Goal: Task Accomplishment & Management: Manage account settings

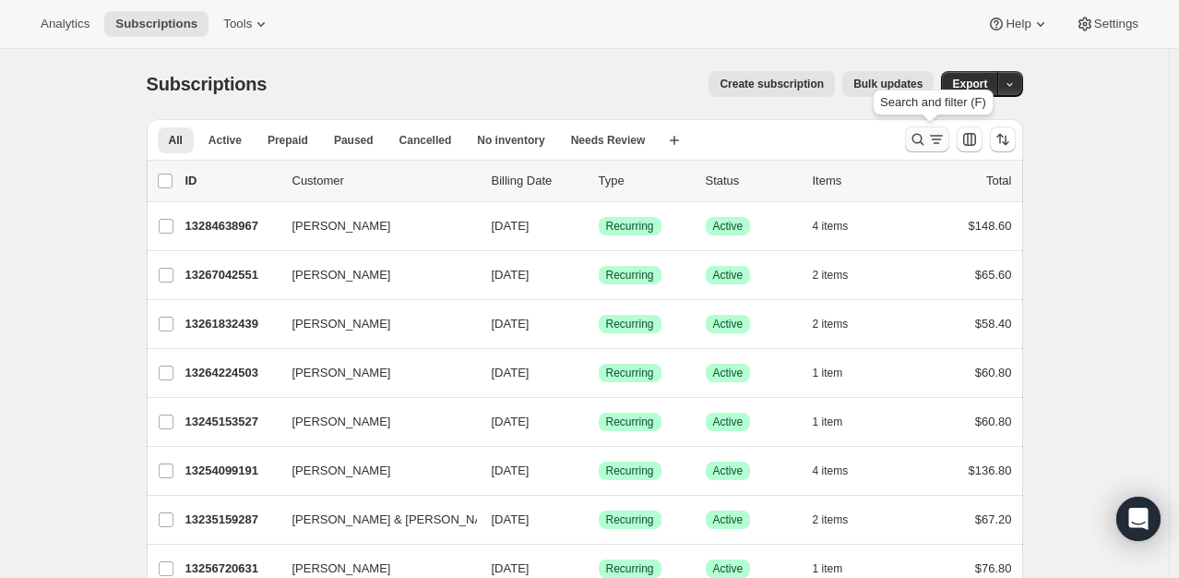
click at [927, 146] on icon "Search and filter results" at bounding box center [918, 139] width 18 height 18
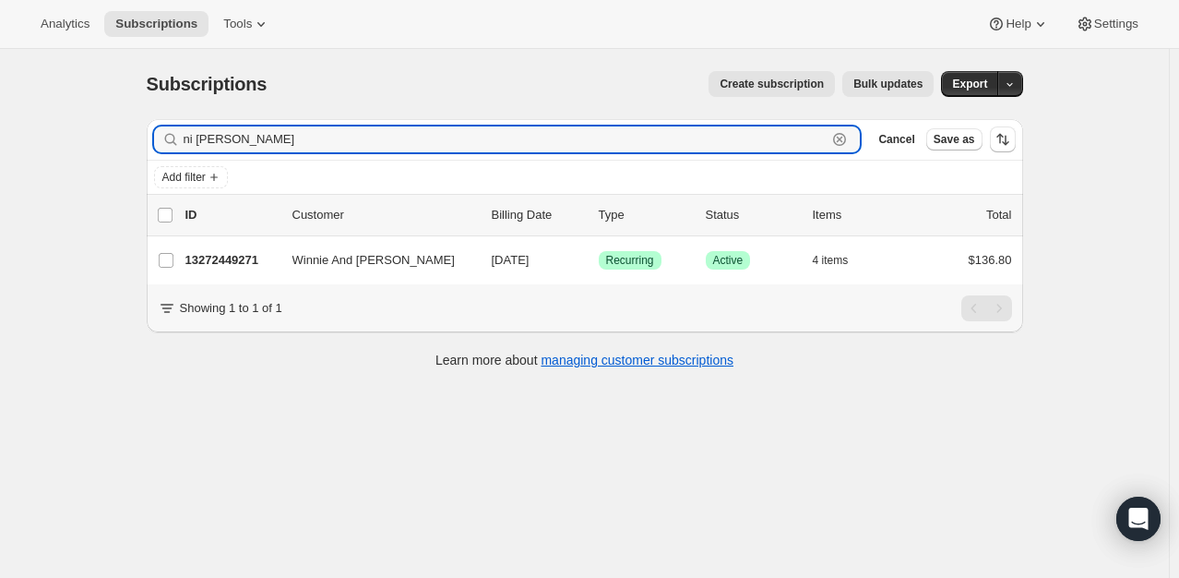
type input "ni anderson"
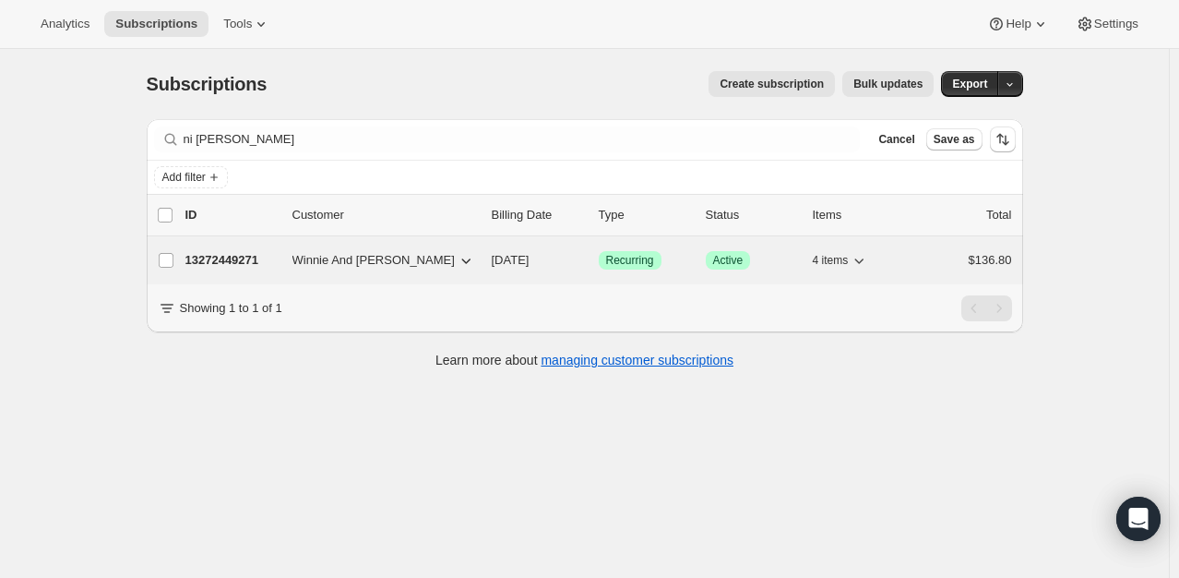
click at [369, 258] on span "Winnie And Paul Anderson" at bounding box center [374, 260] width 162 height 18
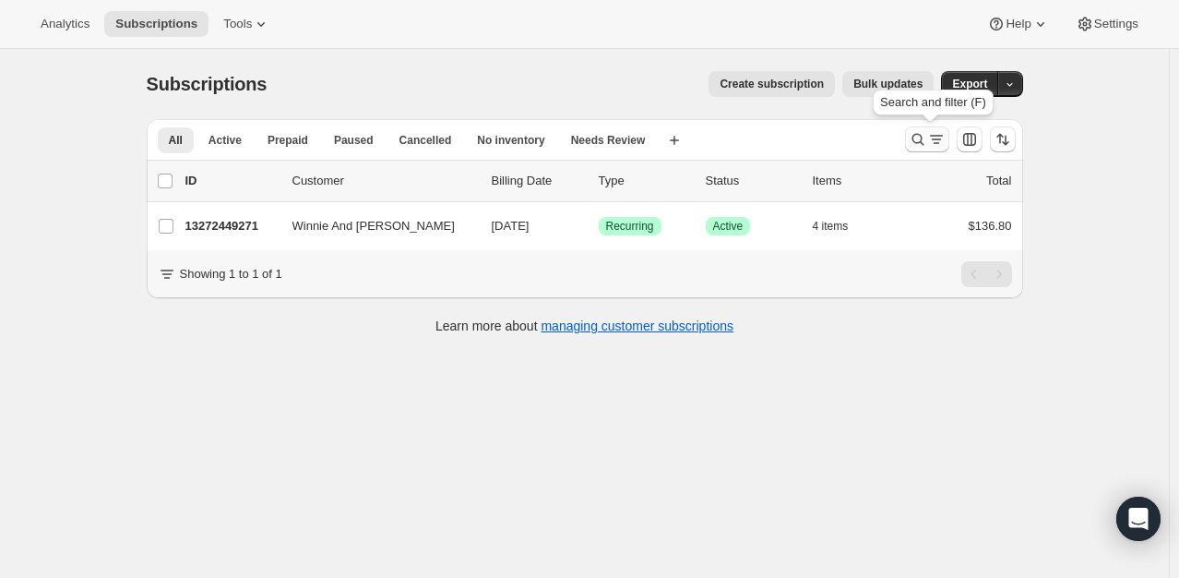
click at [921, 141] on icon "Search and filter results" at bounding box center [918, 139] width 18 height 18
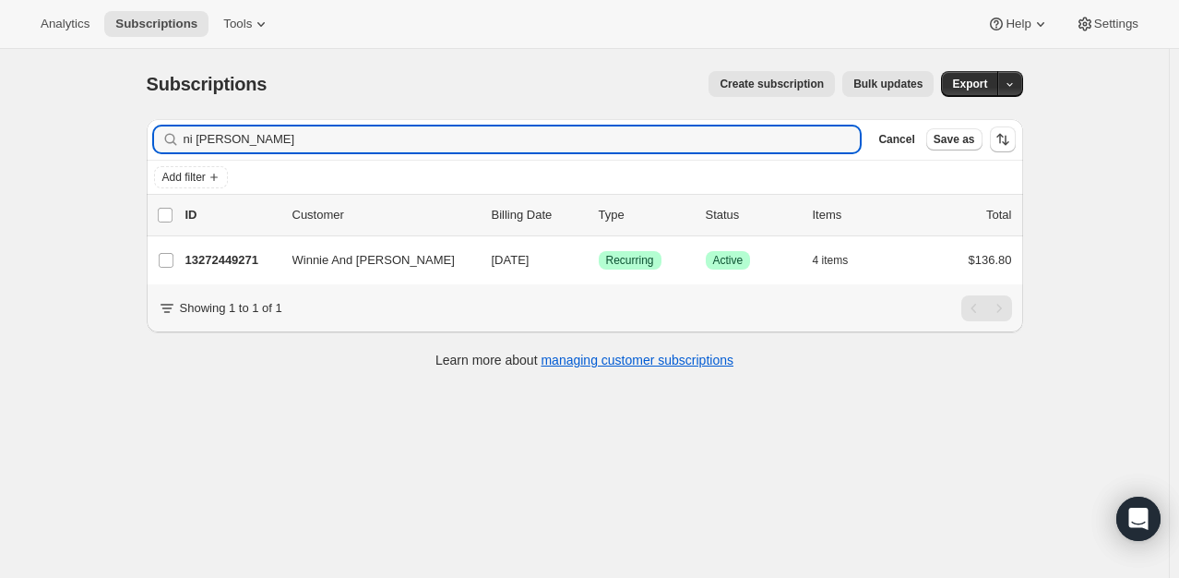
drag, startPoint x: 202, startPoint y: 138, endPoint x: 162, endPoint y: 137, distance: 39.7
click at [162, 137] on div "ni anderson Clear" at bounding box center [507, 139] width 707 height 26
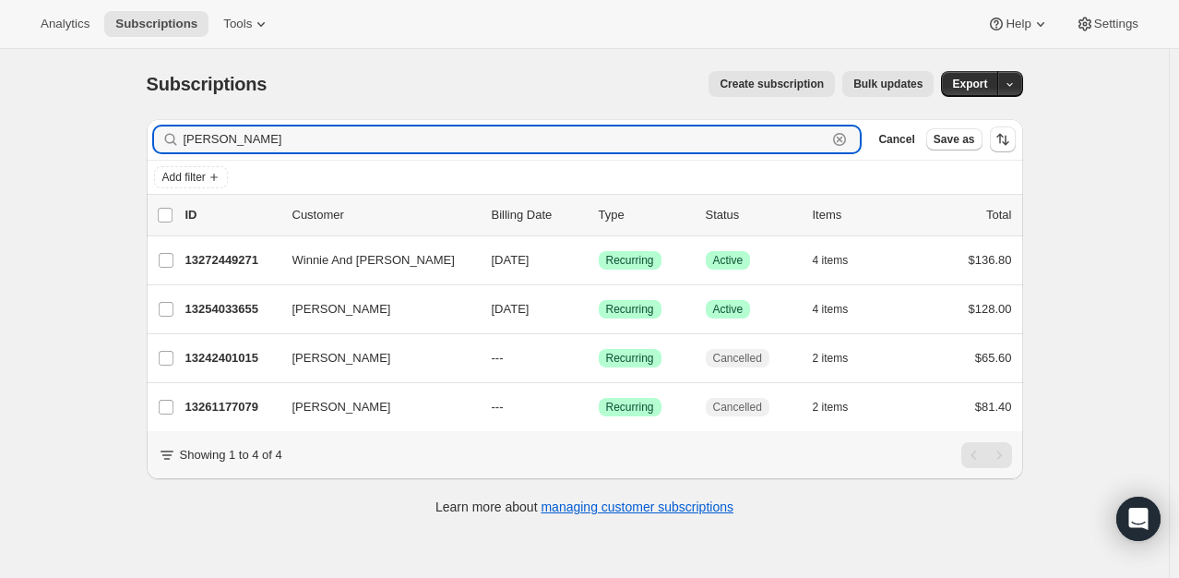
drag, startPoint x: 249, startPoint y: 138, endPoint x: 165, endPoint y: 141, distance: 84.0
click at [171, 141] on div "anderson Clear" at bounding box center [507, 139] width 707 height 26
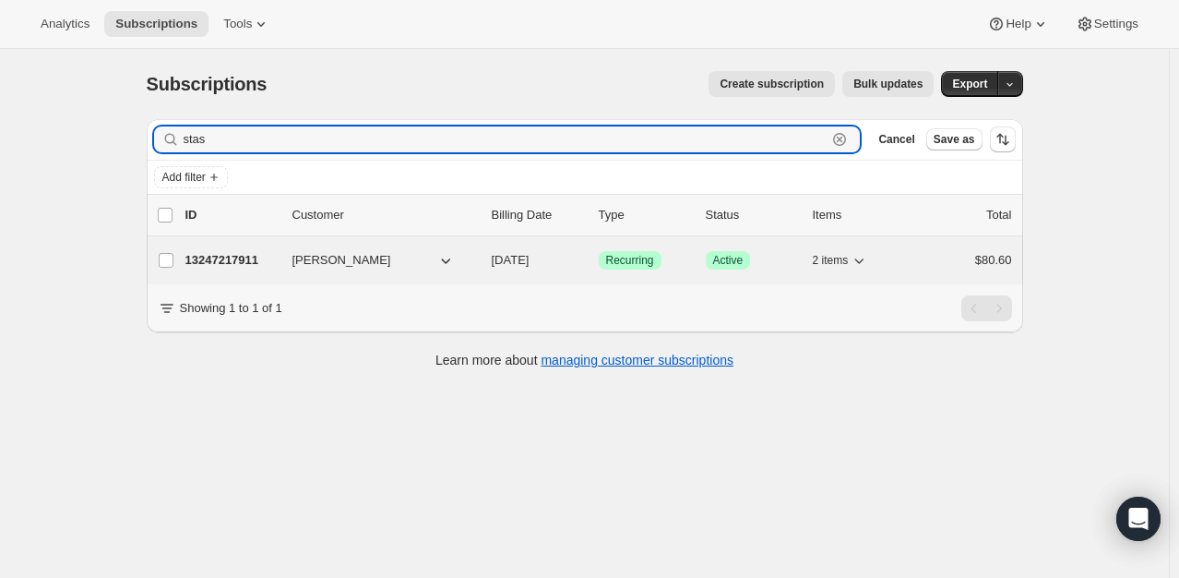
type input "stas"
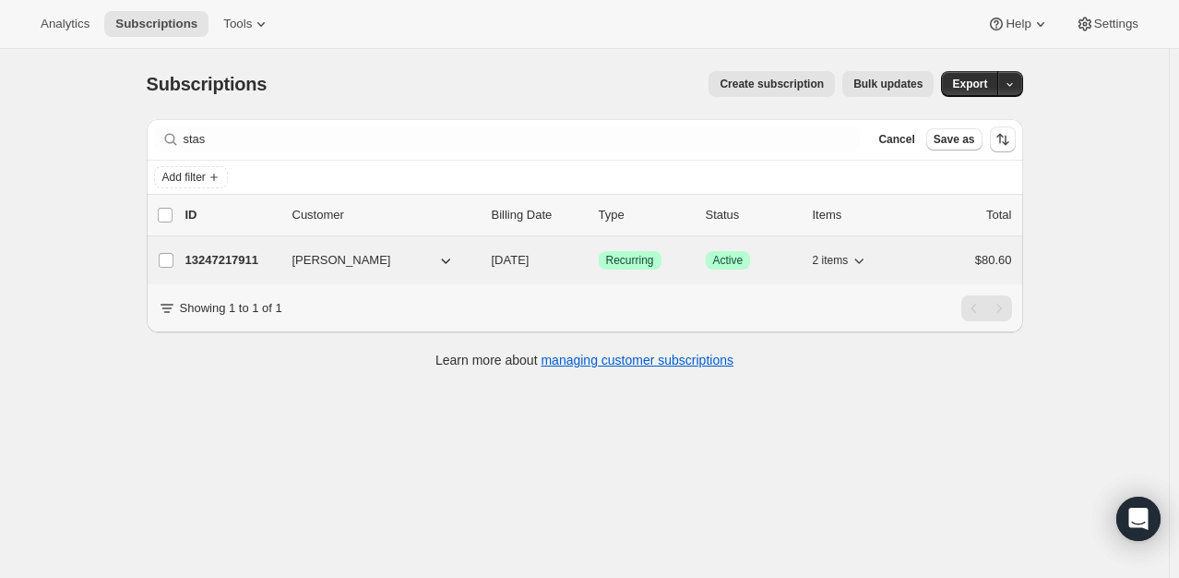
click at [211, 248] on div "13247217911 Bob Stashak 10/01/2025 Success Recurring Success Active 2 items $80…" at bounding box center [598, 260] width 827 height 26
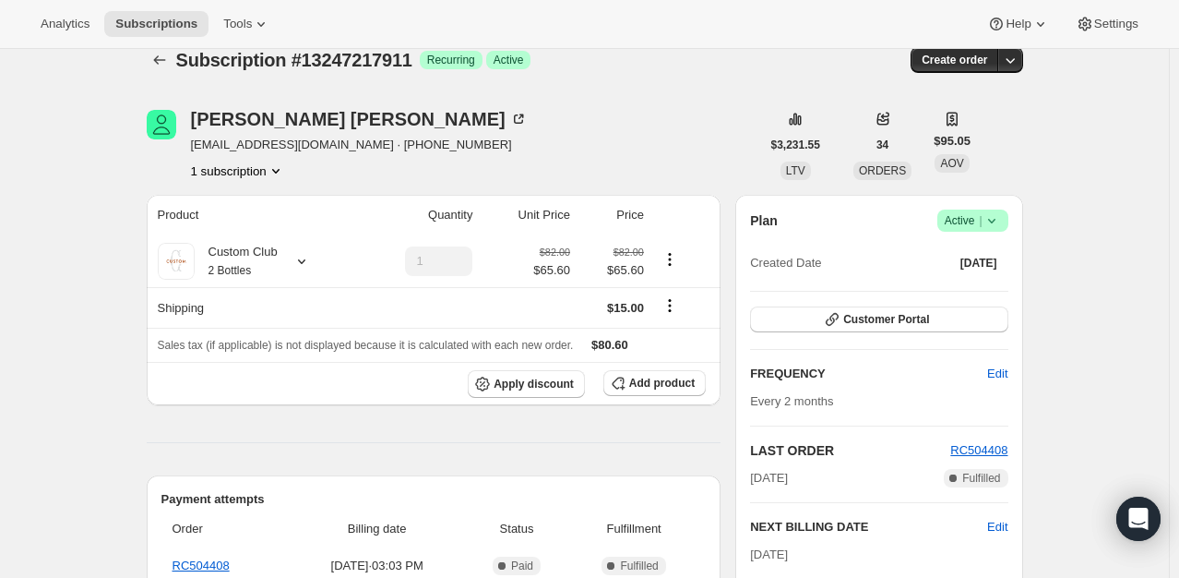
scroll to position [92, 0]
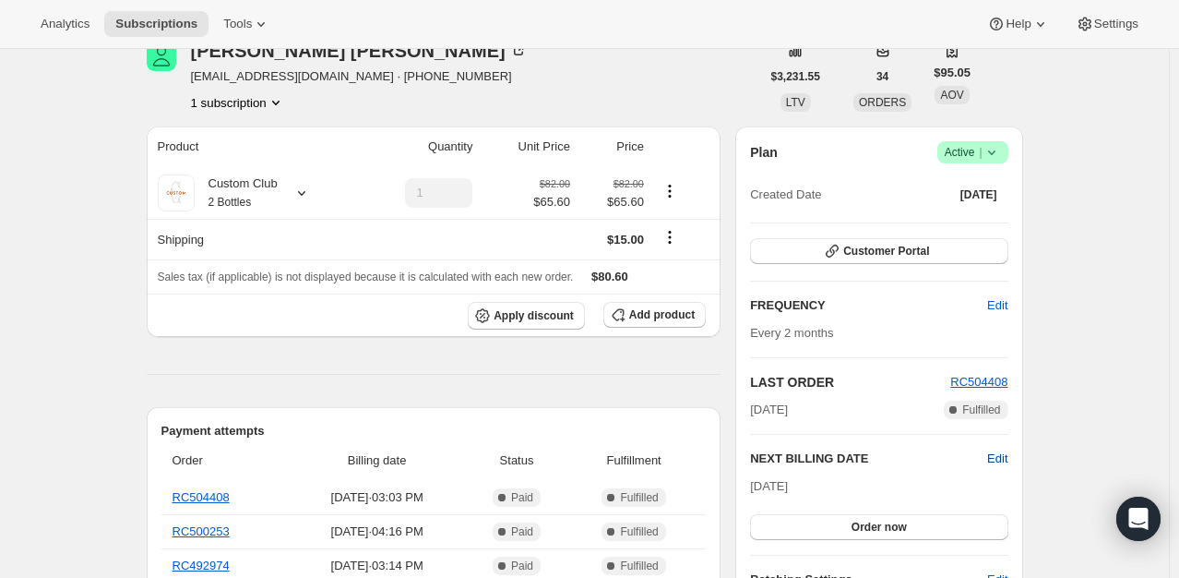
click at [1008, 460] on span "Edit" at bounding box center [997, 458] width 20 height 18
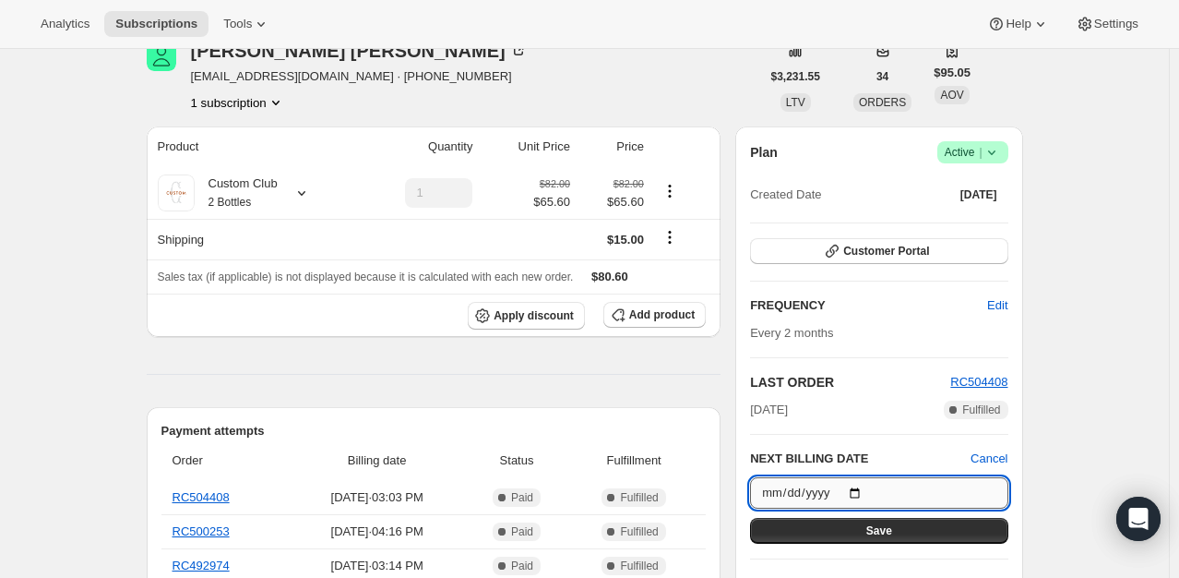
click at [862, 488] on input "2025-10-01" at bounding box center [878, 492] width 257 height 31
type input "2025-10-15"
click at [908, 532] on button "Save" at bounding box center [878, 531] width 257 height 26
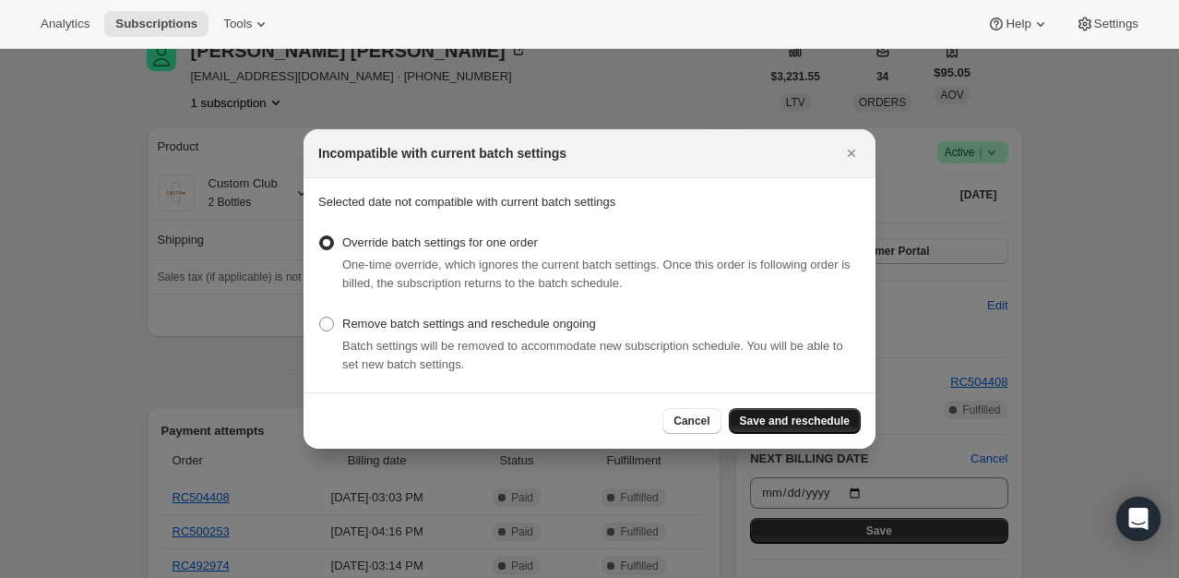
click at [807, 423] on span "Save and reschedule" at bounding box center [795, 420] width 110 height 15
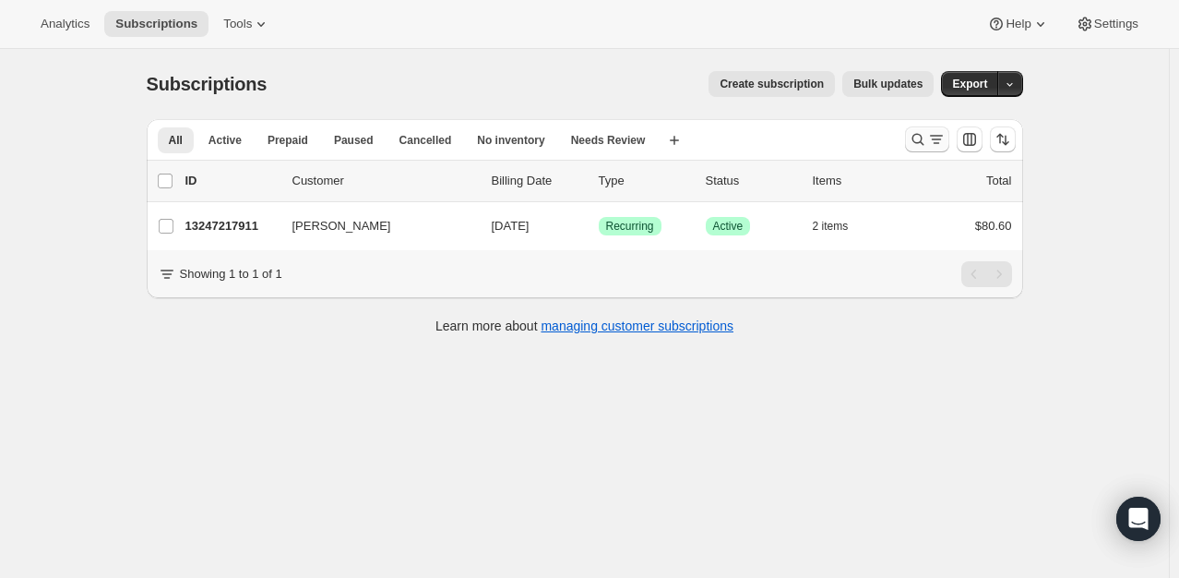
click at [920, 135] on icon "Search and filter results" at bounding box center [918, 139] width 18 height 18
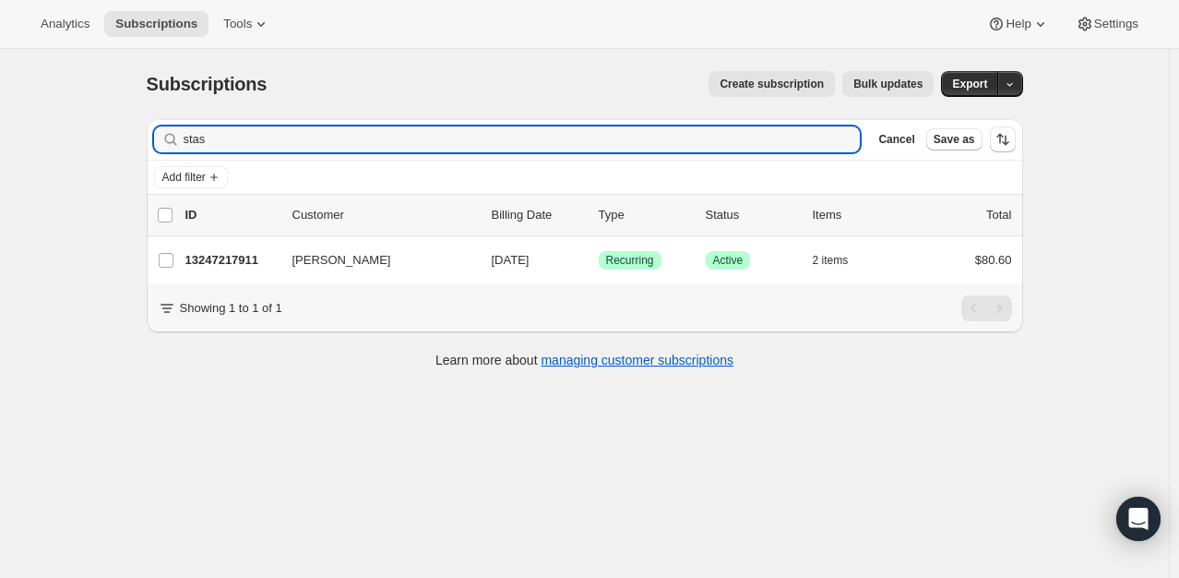
drag, startPoint x: 270, startPoint y: 136, endPoint x: 31, endPoint y: 120, distance: 239.5
click at [31, 120] on div "Subscriptions. This page is ready Subscriptions Create subscription Bulk update…" at bounding box center [584, 338] width 1169 height 578
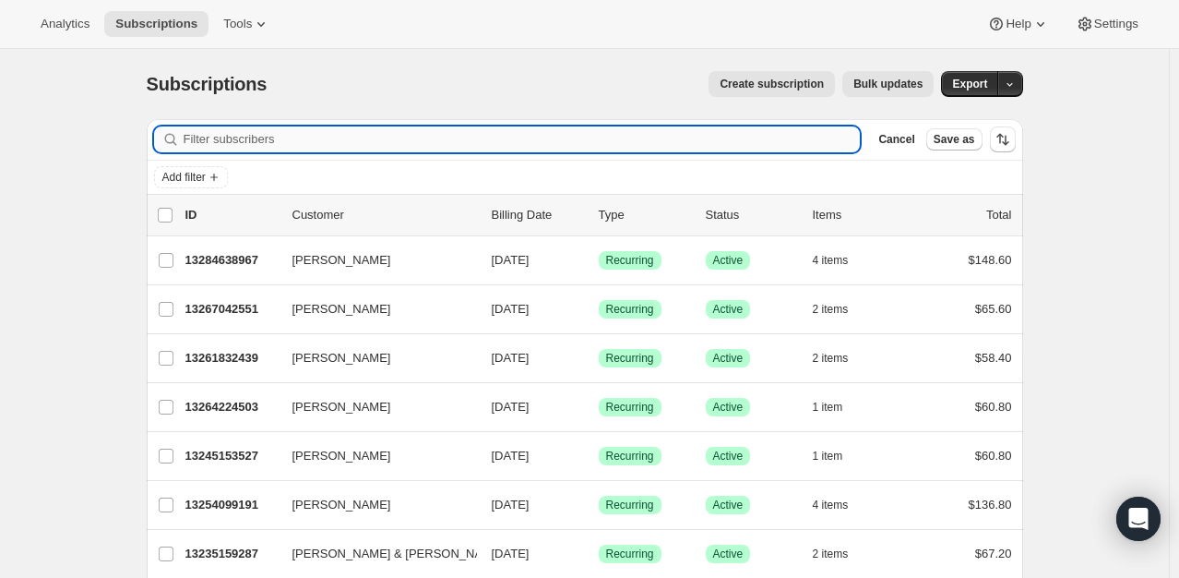
click at [281, 146] on input "Filter subscribers" at bounding box center [522, 139] width 677 height 26
paste input "Gerbelot"
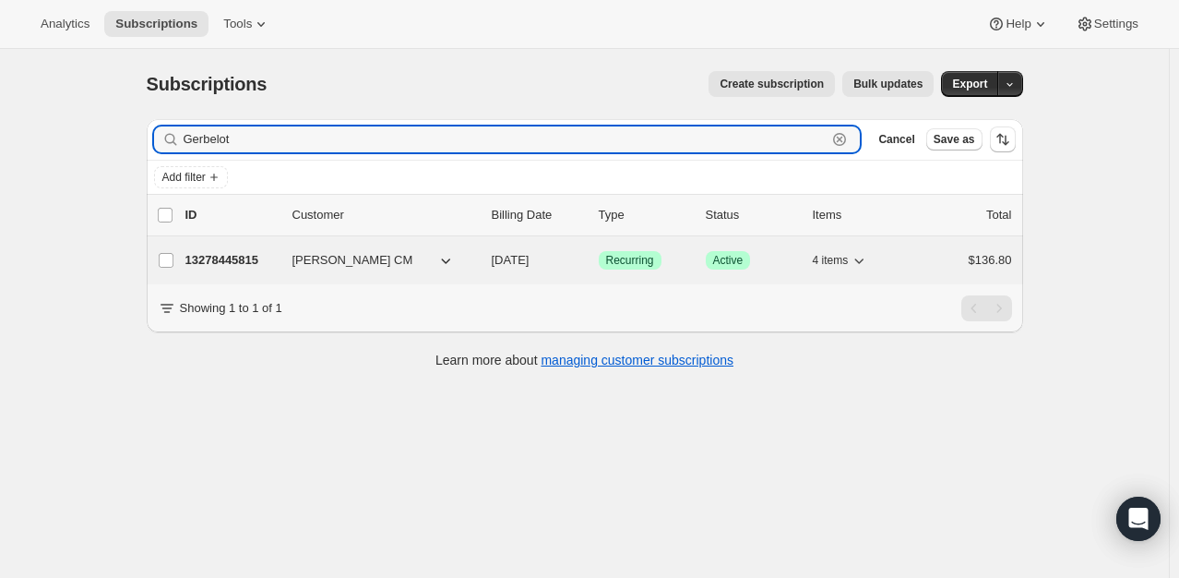
type input "Gerbelot"
click at [242, 263] on p "13278445815" at bounding box center [231, 260] width 92 height 18
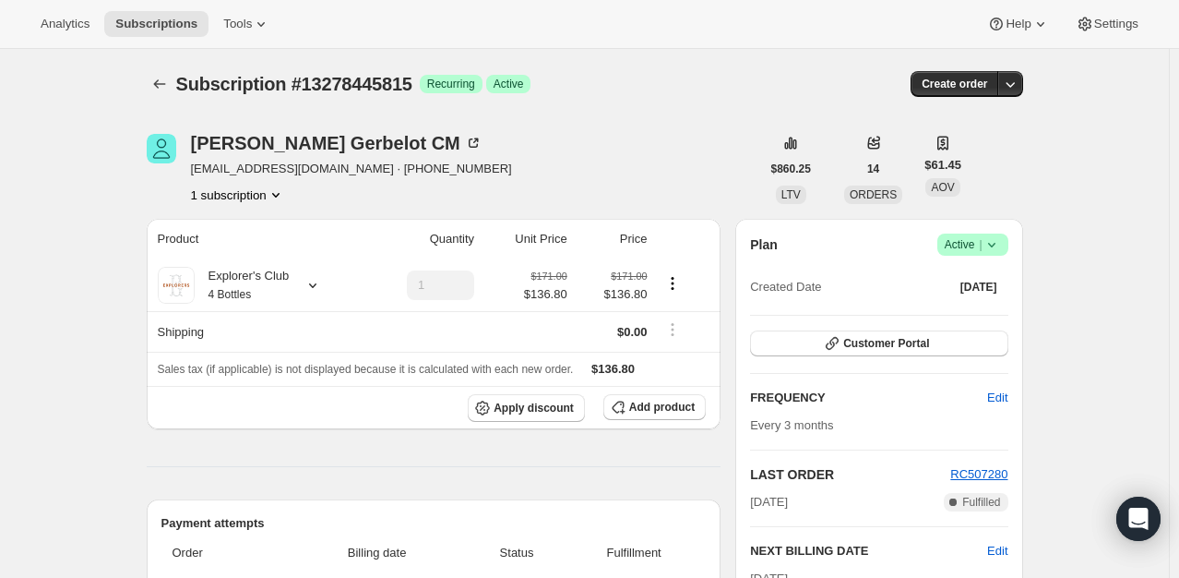
click at [995, 248] on icon at bounding box center [992, 244] width 18 height 18
click at [965, 313] on span "Cancel subscription" at bounding box center [978, 312] width 104 height 14
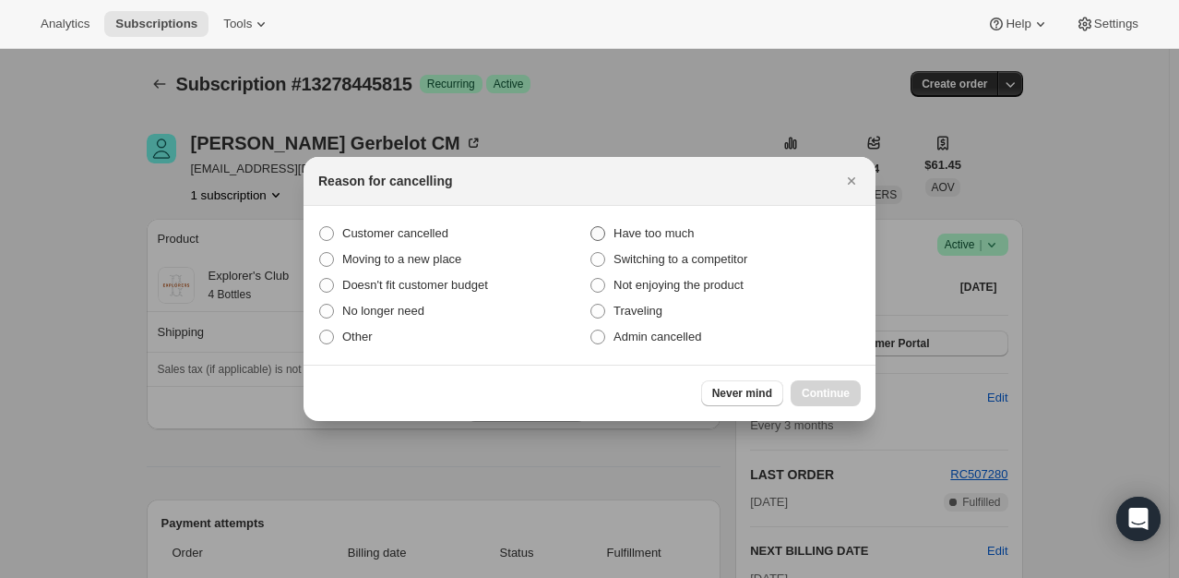
click at [599, 230] on span ":rma:" at bounding box center [598, 233] width 15 height 15
click at [592, 227] on input "Have too much" at bounding box center [591, 226] width 1 height 1
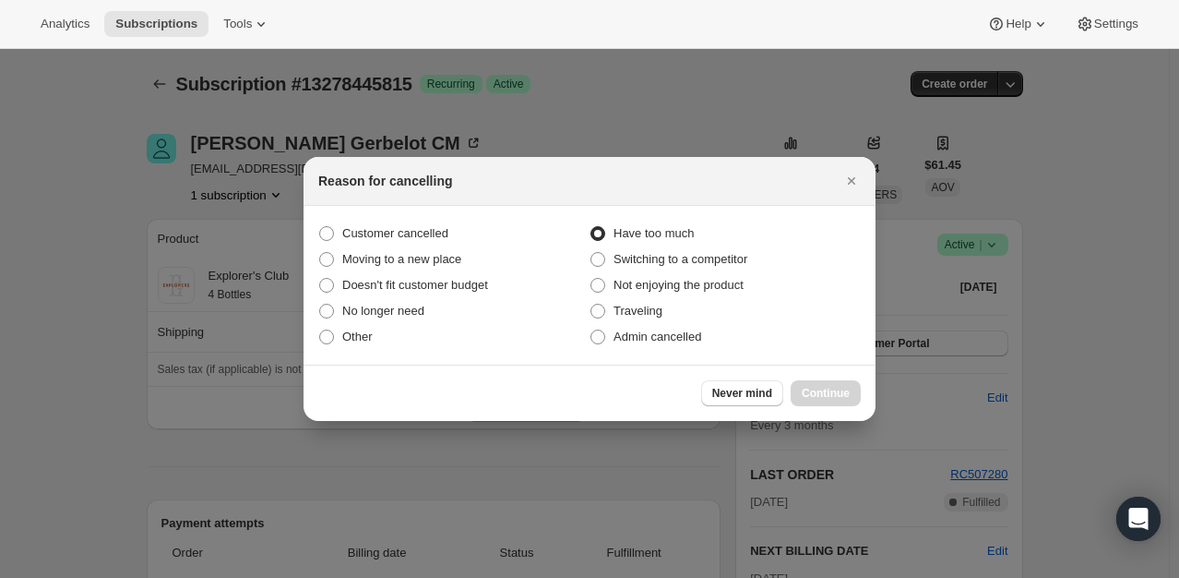
radio input "true"
click at [804, 397] on span "Continue" at bounding box center [826, 393] width 48 height 15
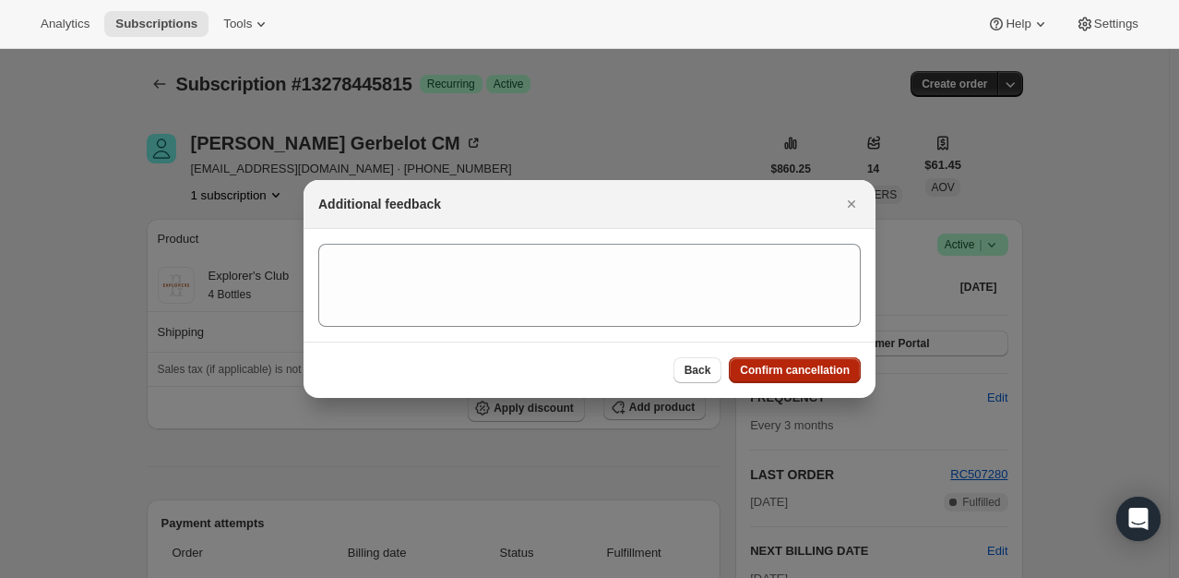
click at [789, 361] on button "Confirm cancellation" at bounding box center [795, 370] width 132 height 26
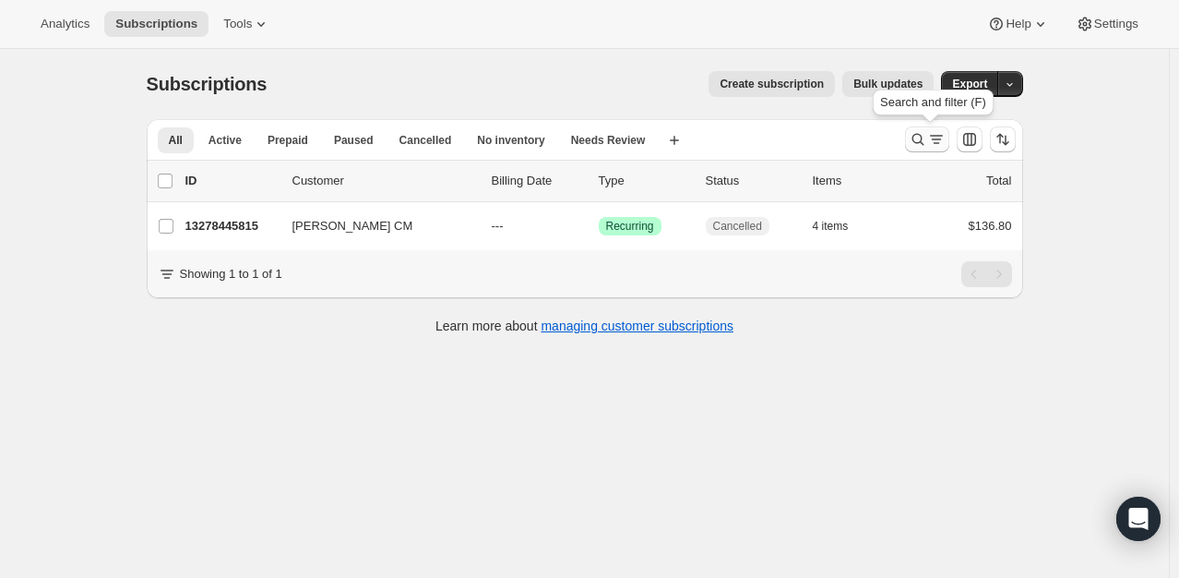
click at [918, 138] on icon "Search and filter results" at bounding box center [918, 139] width 18 height 18
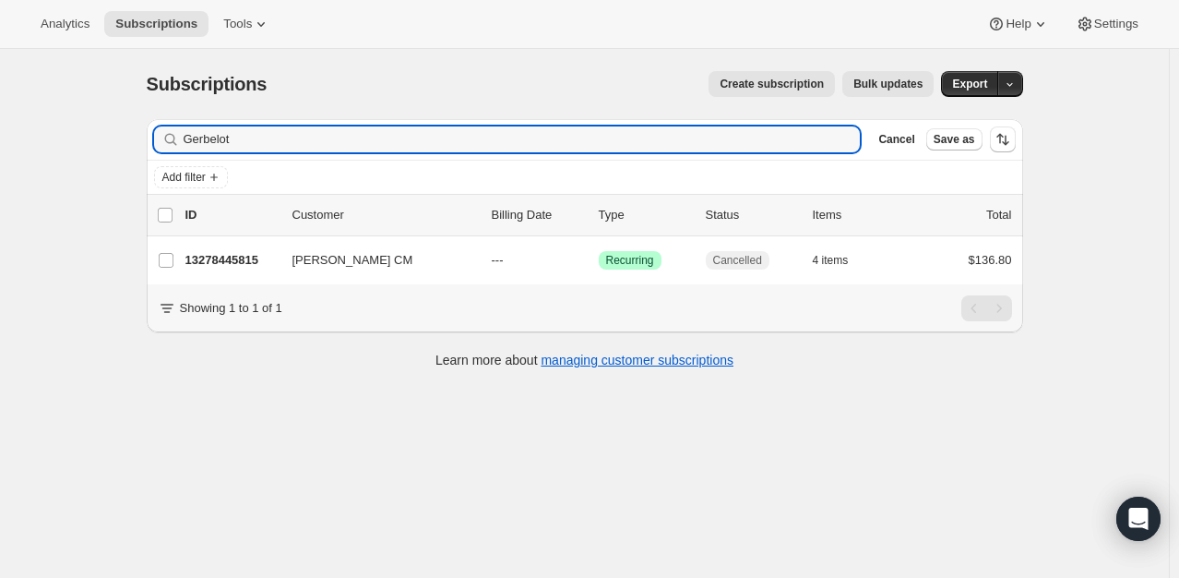
drag, startPoint x: 275, startPoint y: 143, endPoint x: 177, endPoint y: 138, distance: 97.9
click at [181, 138] on div "Gerbelot Clear" at bounding box center [507, 139] width 707 height 26
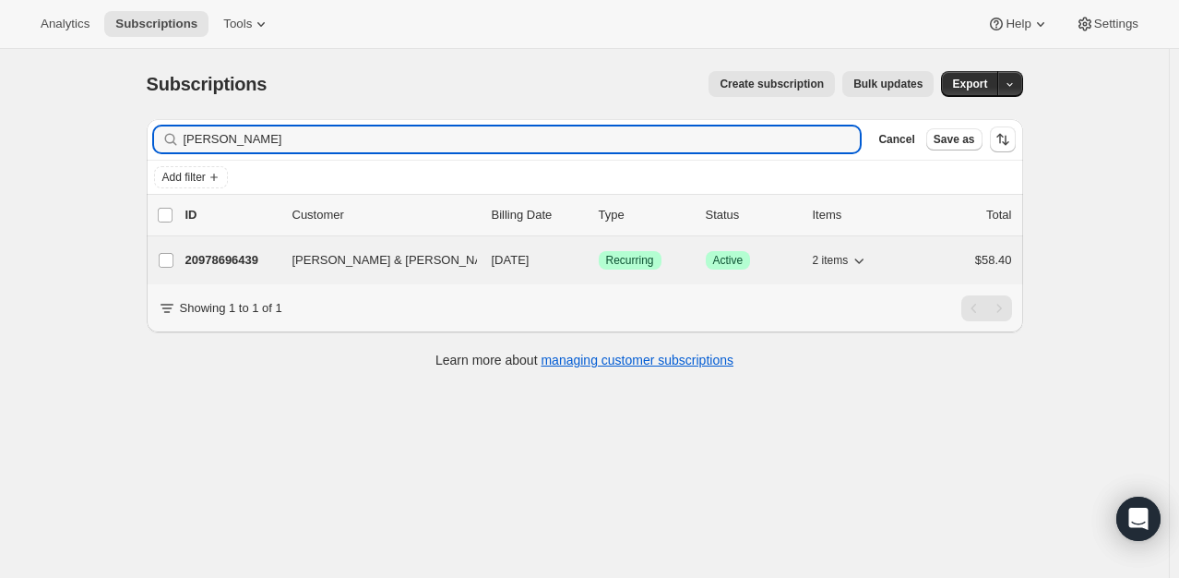
type input "[PERSON_NAME]"
click at [257, 252] on p "20978696439" at bounding box center [231, 260] width 92 height 18
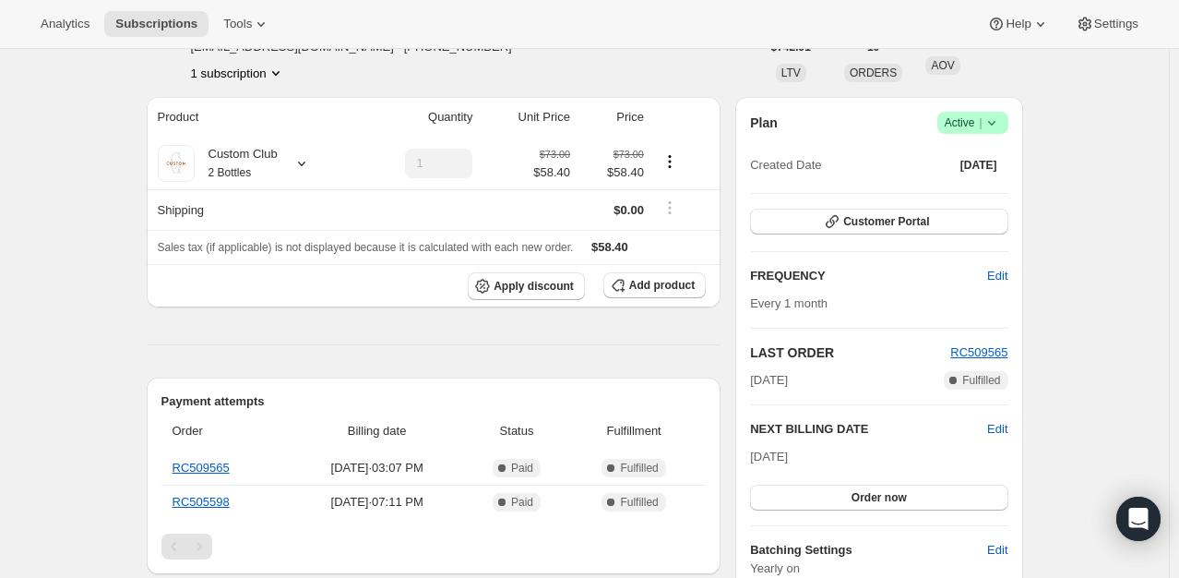
scroll to position [92, 0]
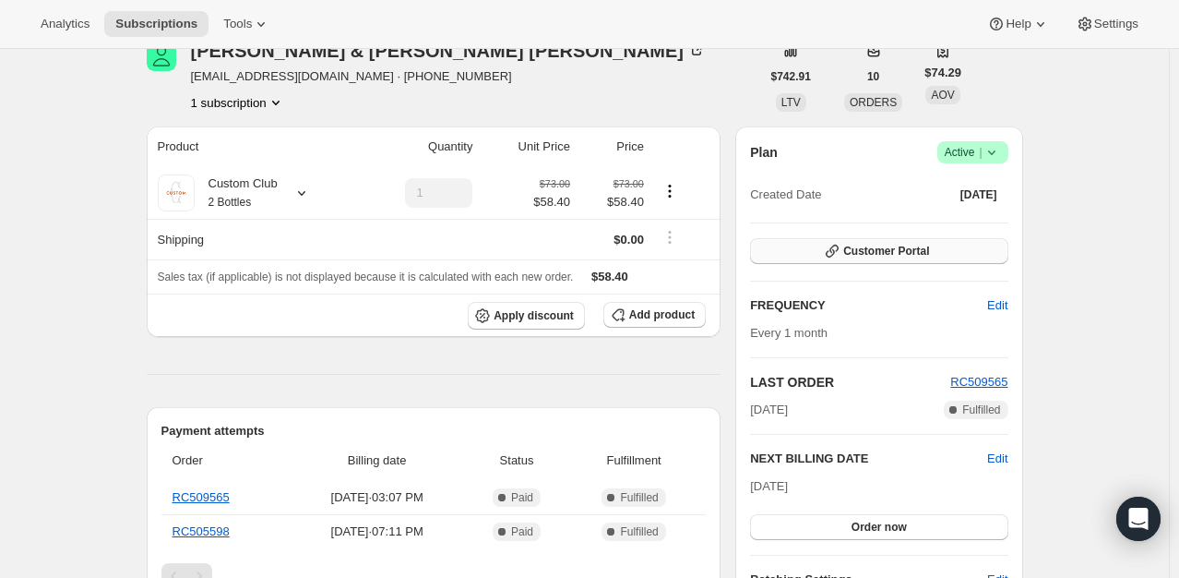
click at [946, 245] on button "Customer Portal" at bounding box center [878, 251] width 257 height 26
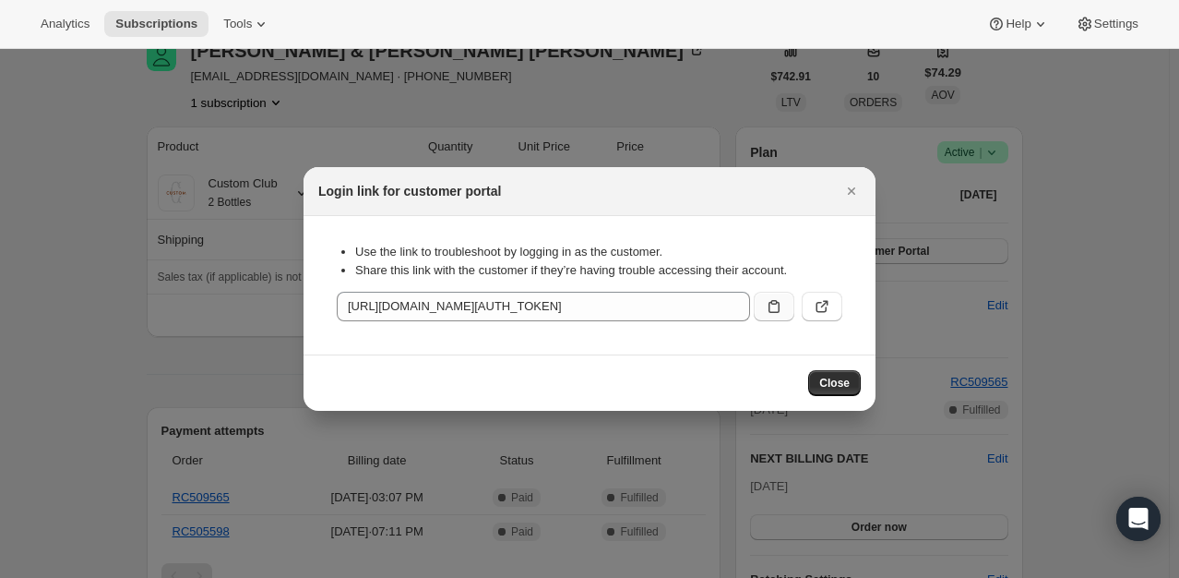
click at [784, 307] on button ":r31:" at bounding box center [774, 307] width 41 height 30
click at [856, 185] on icon "Close" at bounding box center [852, 191] width 18 height 18
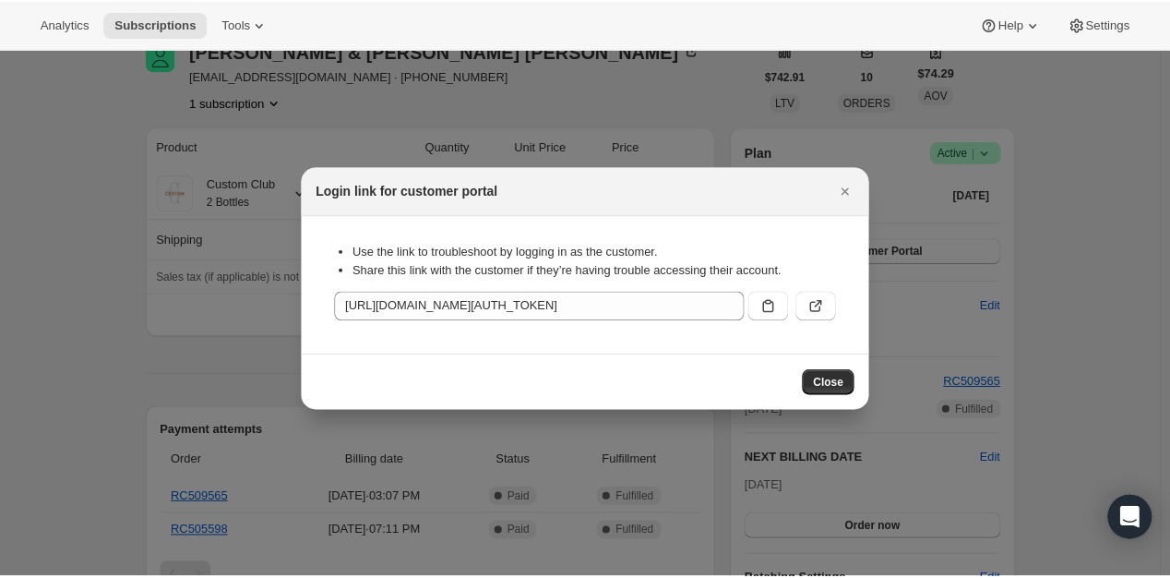
scroll to position [92, 0]
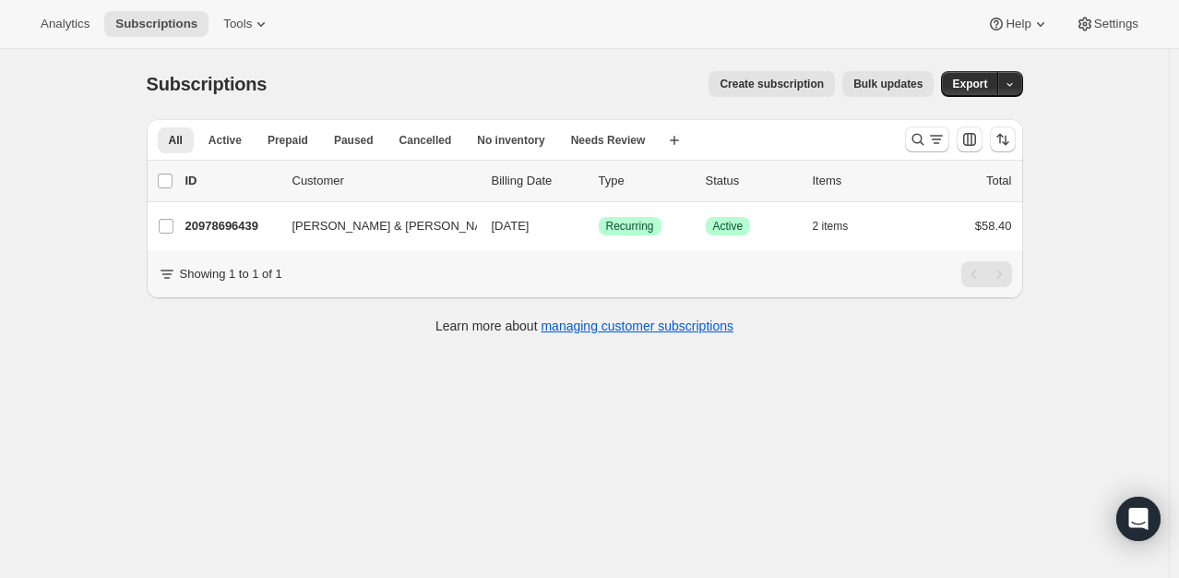
click at [927, 152] on div at bounding box center [960, 139] width 125 height 37
click at [925, 147] on icon "Search and filter results" at bounding box center [918, 139] width 18 height 18
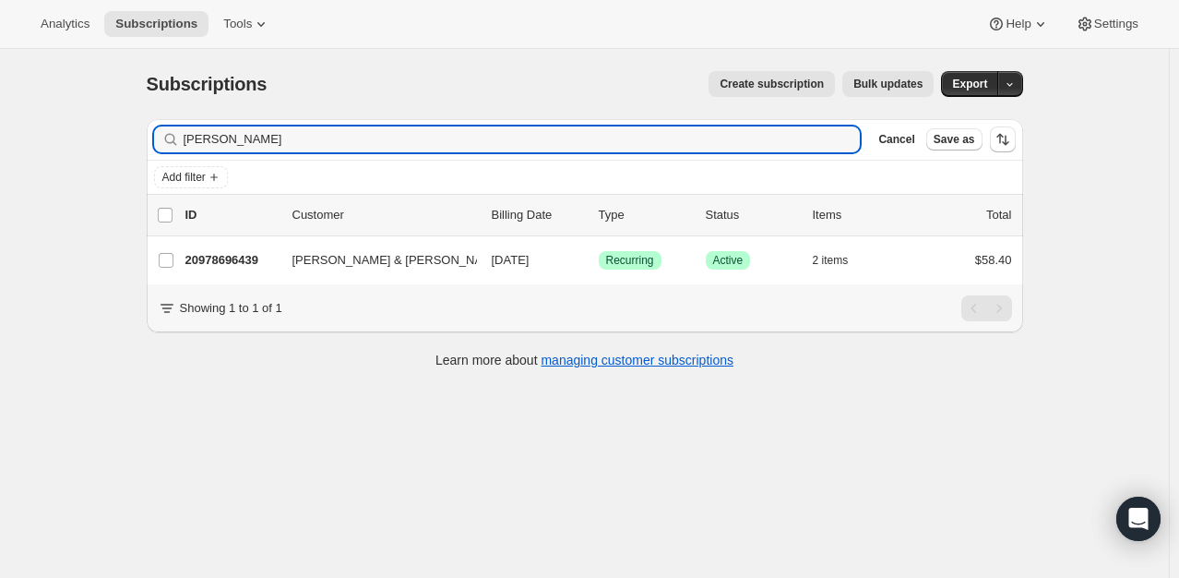
drag, startPoint x: 195, startPoint y: 131, endPoint x: 166, endPoint y: 131, distance: 28.6
click at [168, 130] on div "[PERSON_NAME] Clear" at bounding box center [507, 139] width 707 height 26
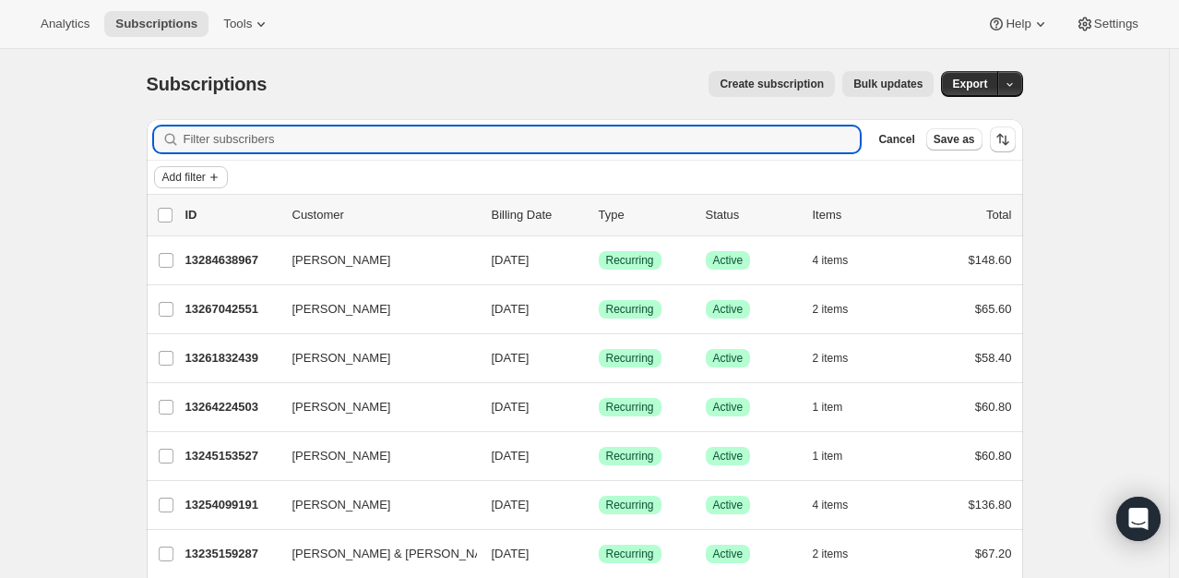
click at [195, 174] on span "Add filter" at bounding box center [183, 177] width 43 height 15
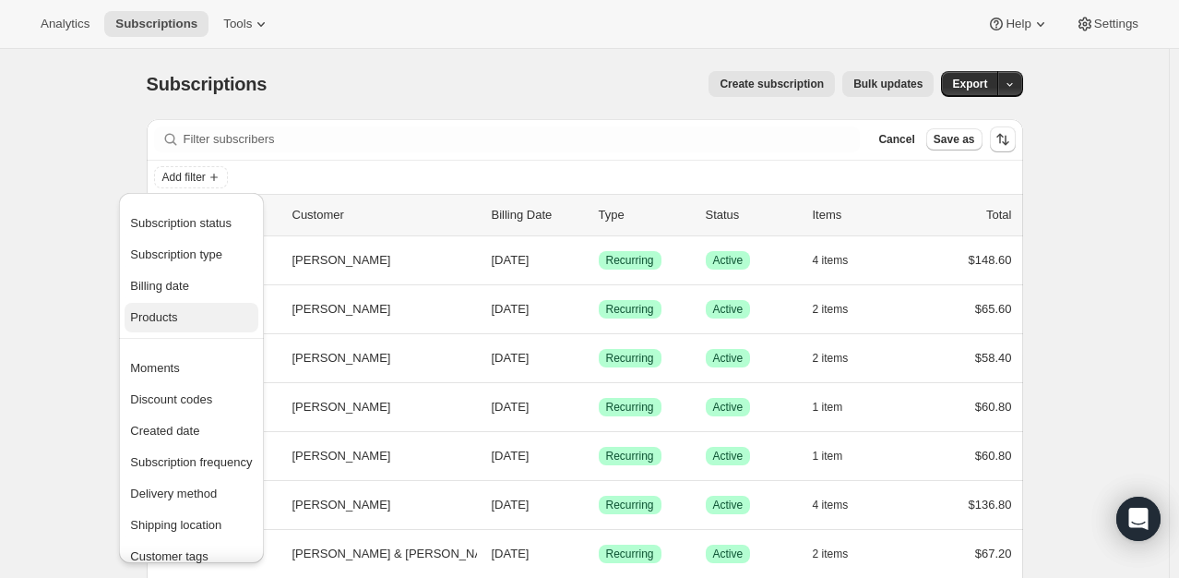
click at [179, 321] on span "Products" at bounding box center [191, 317] width 122 height 18
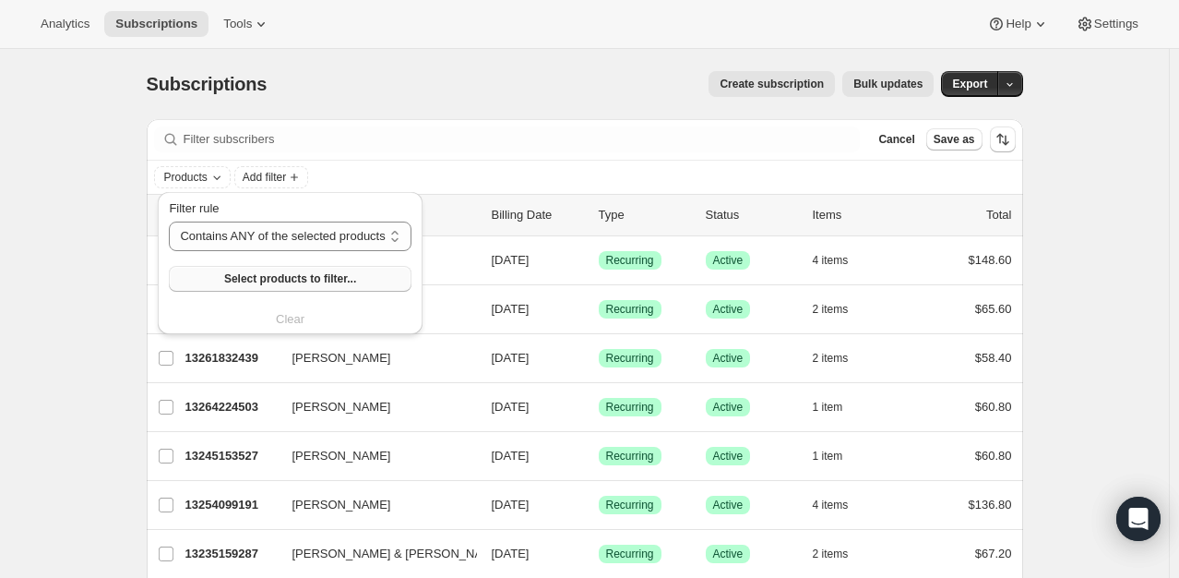
click at [291, 279] on span "Select products to filter..." at bounding box center [290, 278] width 132 height 15
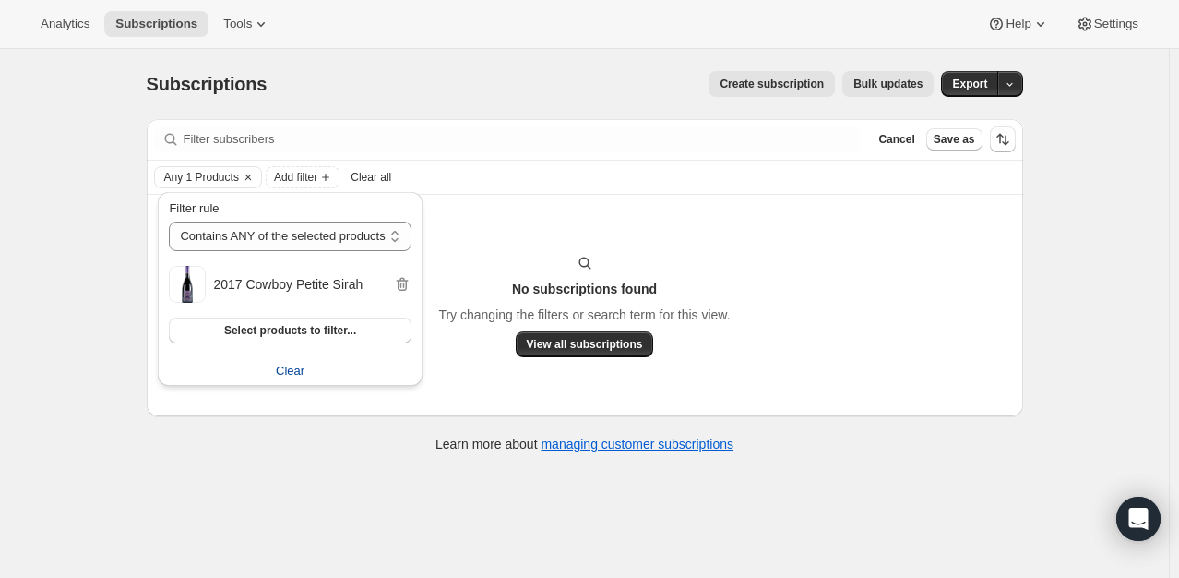
click at [278, 370] on span "Clear" at bounding box center [290, 371] width 29 height 18
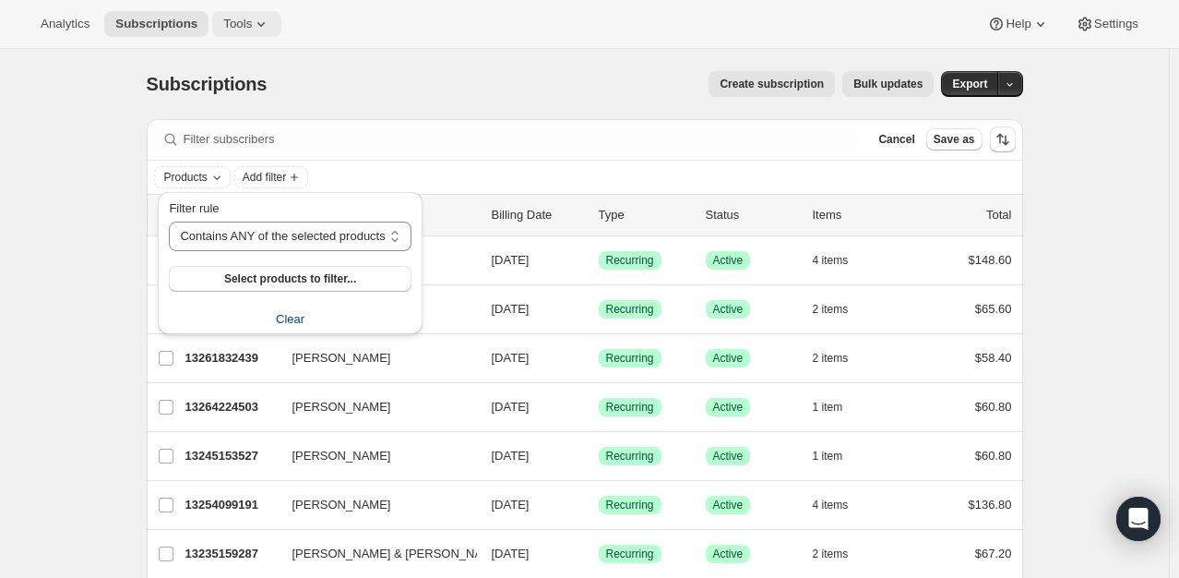
click at [233, 14] on button "Tools" at bounding box center [246, 24] width 69 height 26
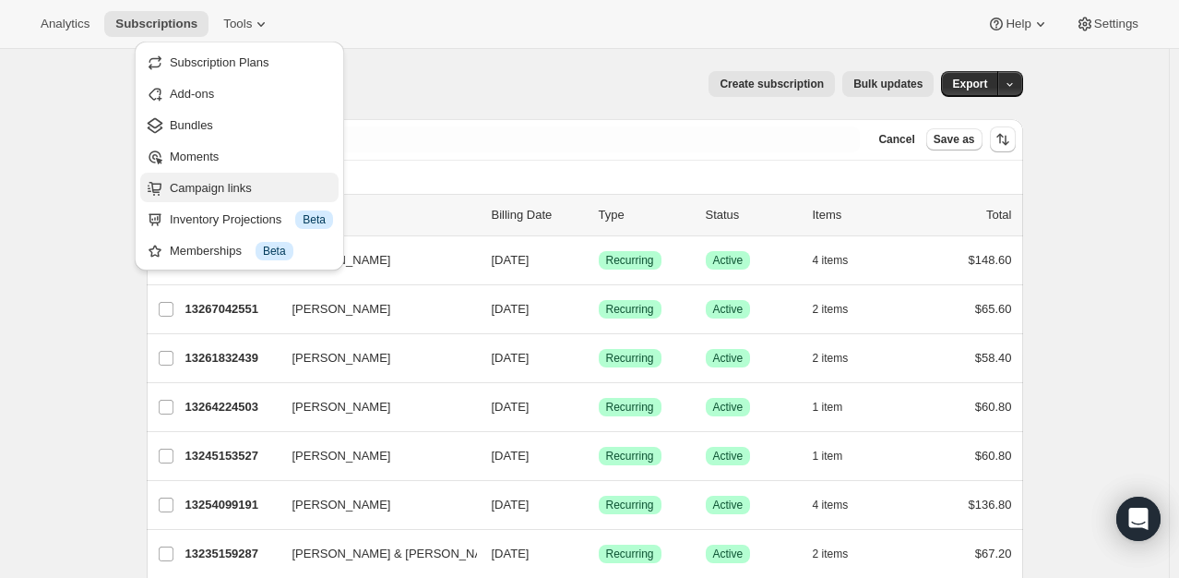
click at [240, 175] on button "Campaign links" at bounding box center [239, 188] width 198 height 30
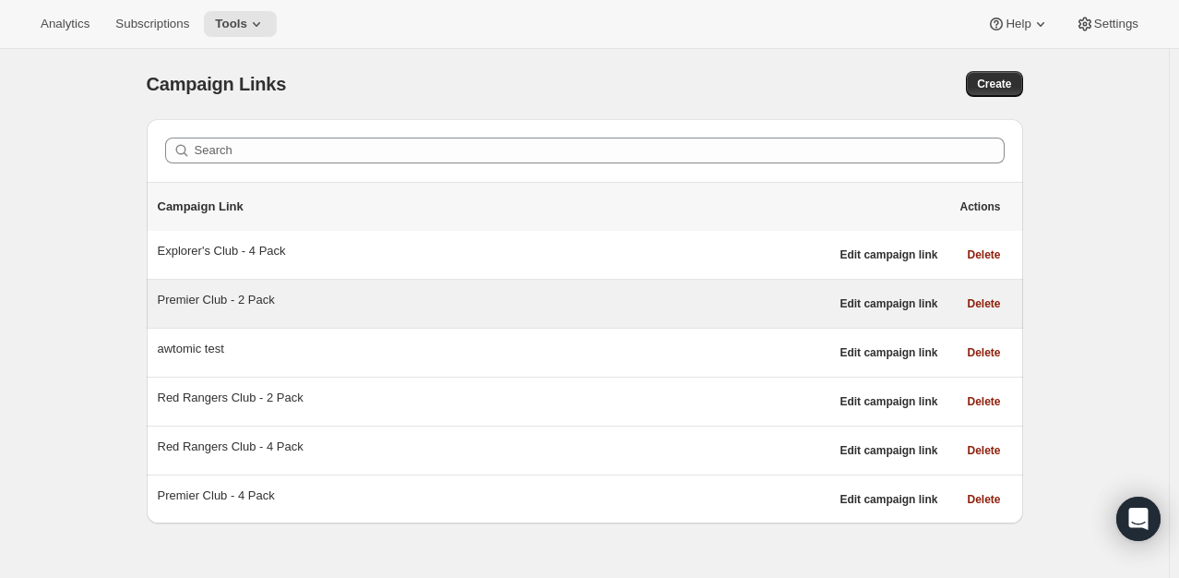
click at [240, 294] on div "Premier Club - 2 Pack" at bounding box center [494, 300] width 672 height 18
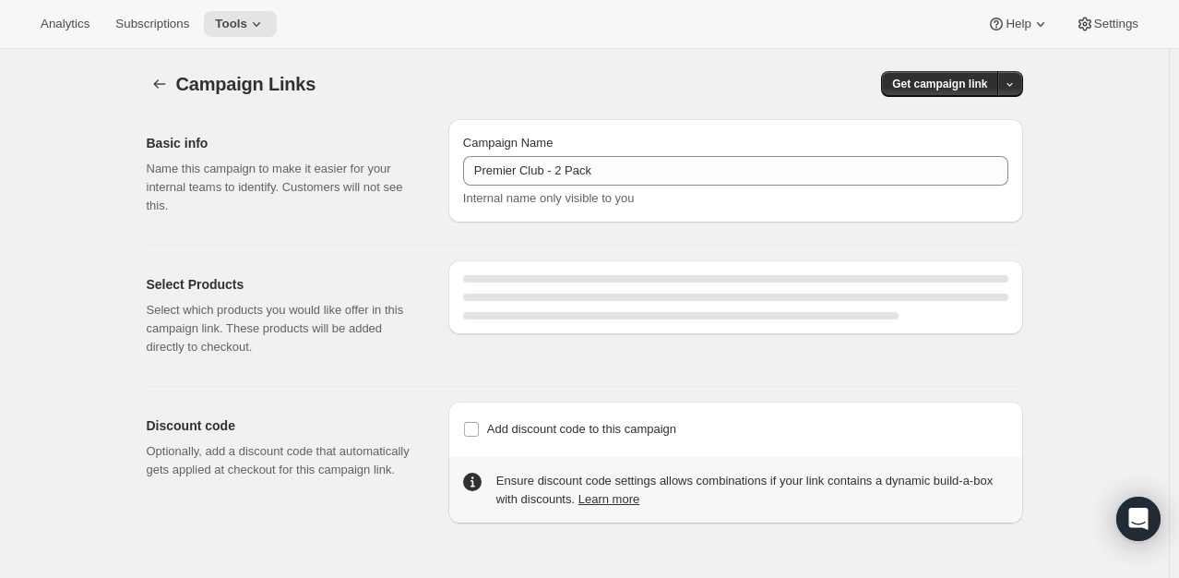
select select "gid://shopify/SellingPlan/2920874231"
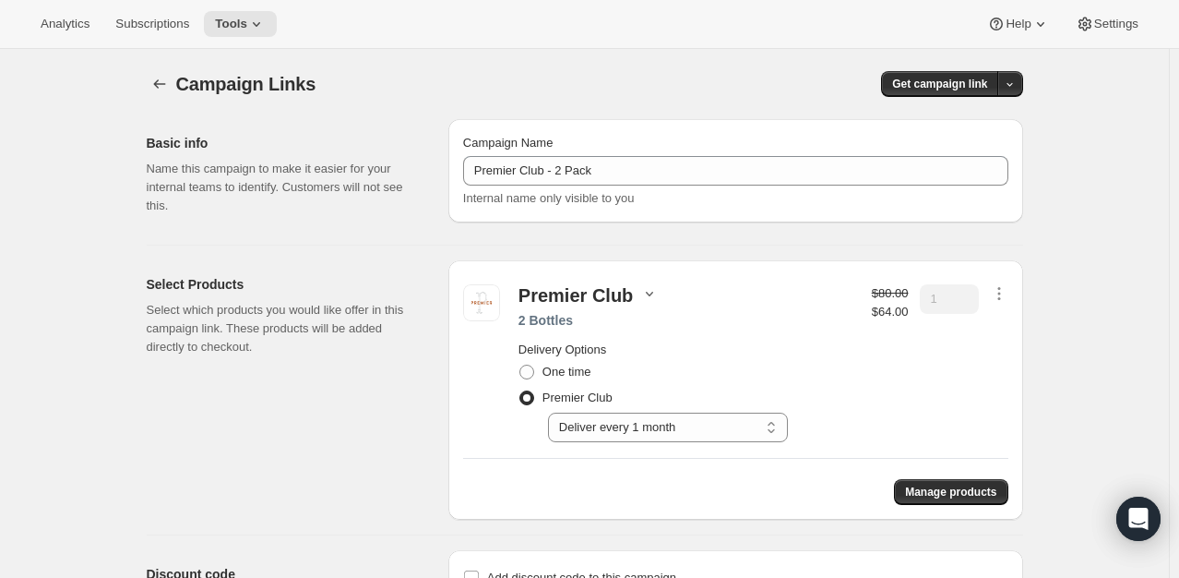
click at [646, 293] on icon "button" at bounding box center [649, 294] width 7 height 5
click at [247, 29] on icon at bounding box center [256, 24] width 18 height 18
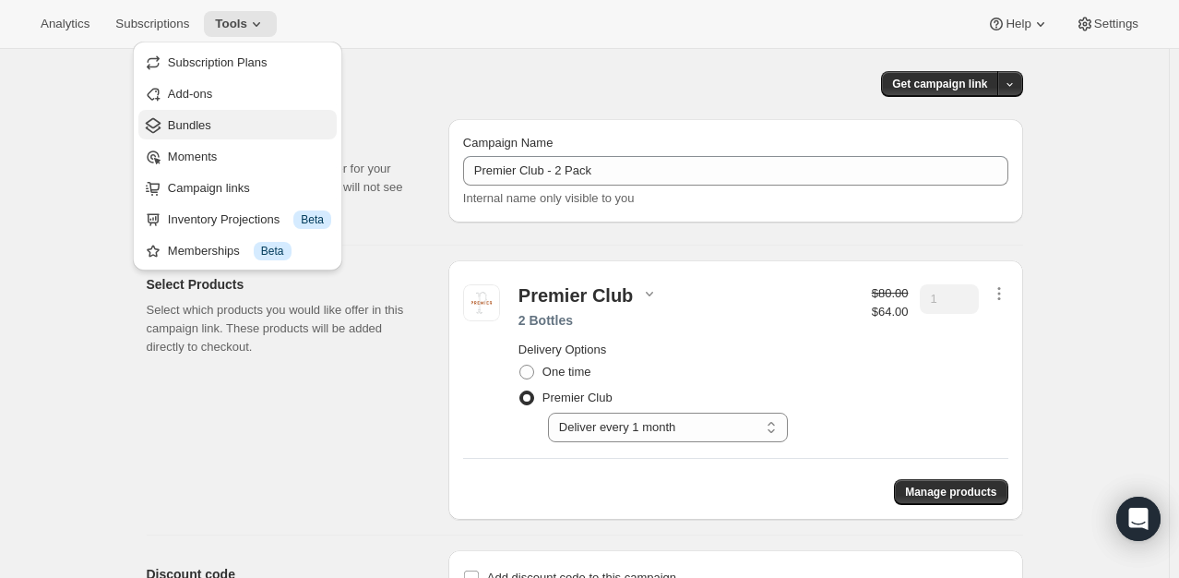
click at [207, 118] on span "Bundles" at bounding box center [189, 125] width 43 height 14
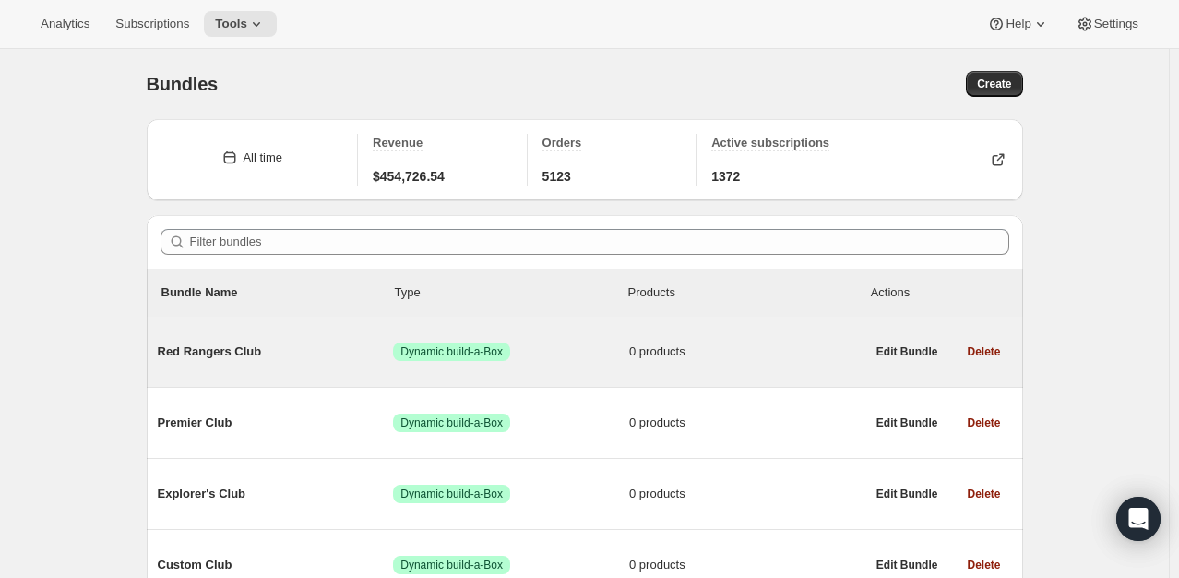
scroll to position [92, 0]
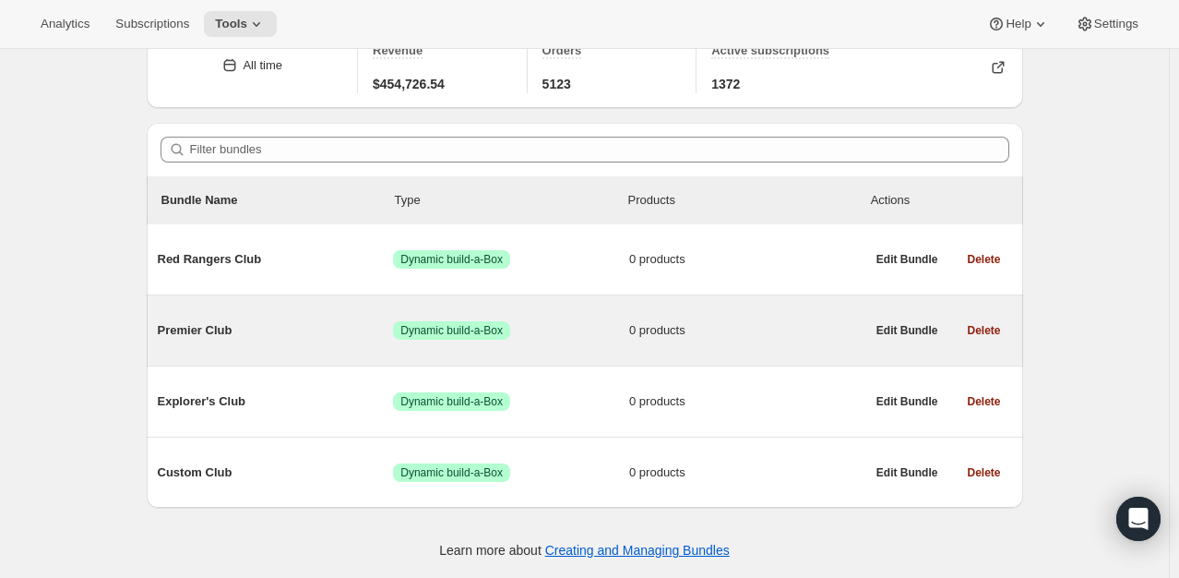
click at [230, 327] on span "Premier Club" at bounding box center [276, 330] width 236 height 18
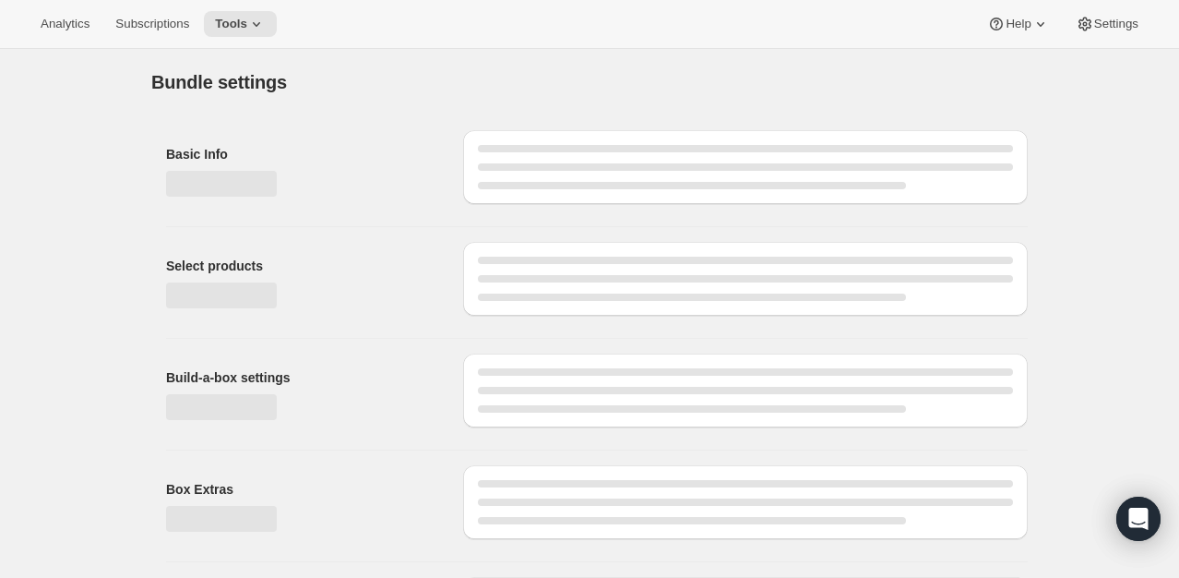
type input "Premier Club"
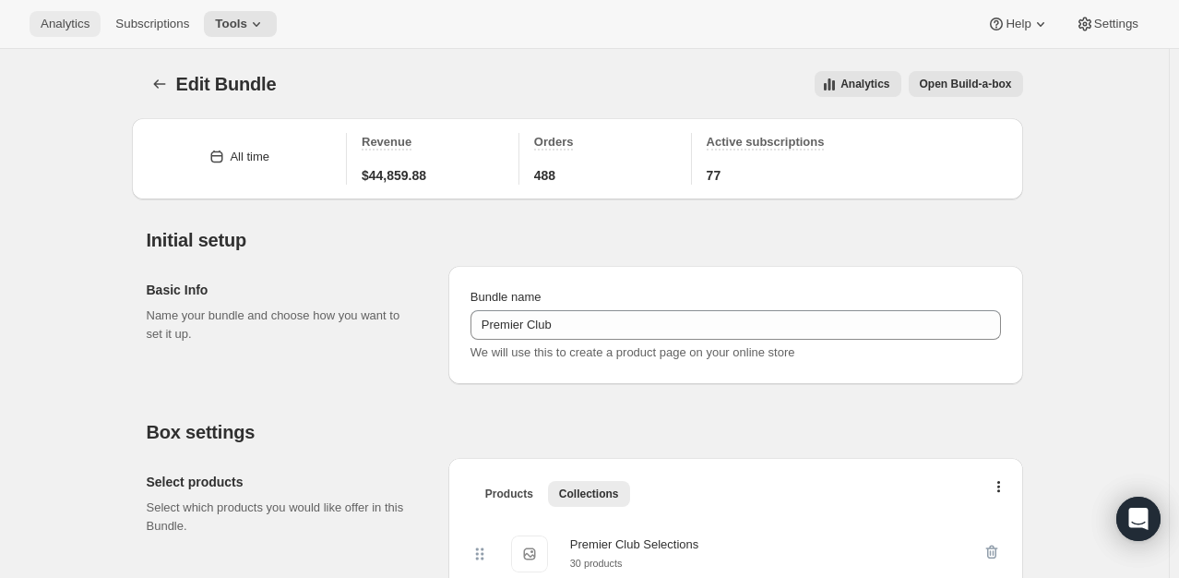
click at [89, 30] on span "Analytics" at bounding box center [65, 24] width 49 height 15
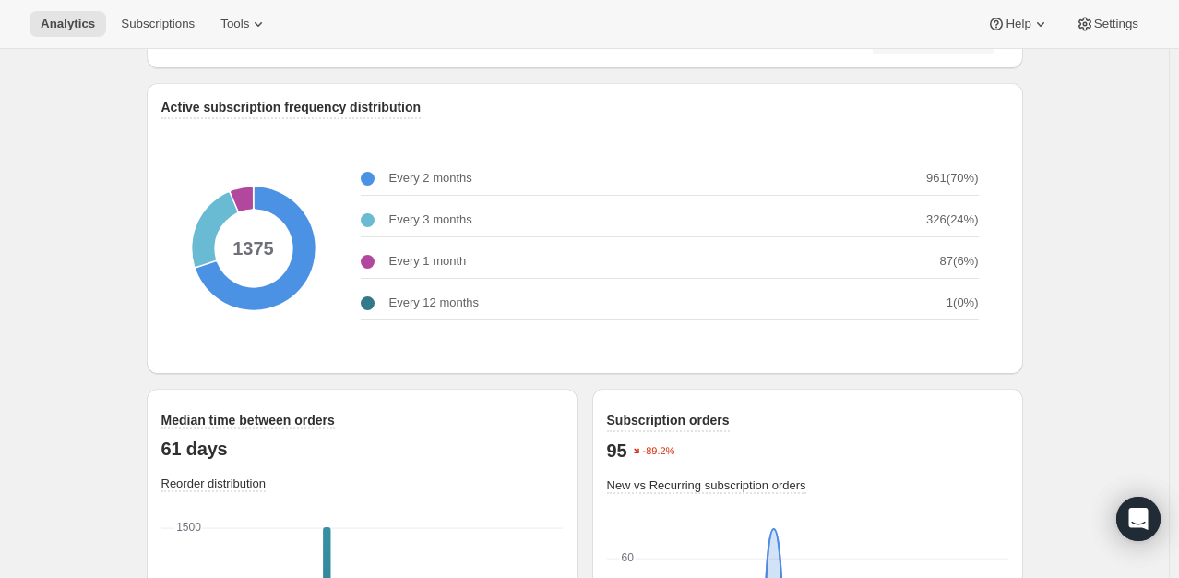
scroll to position [2215, 0]
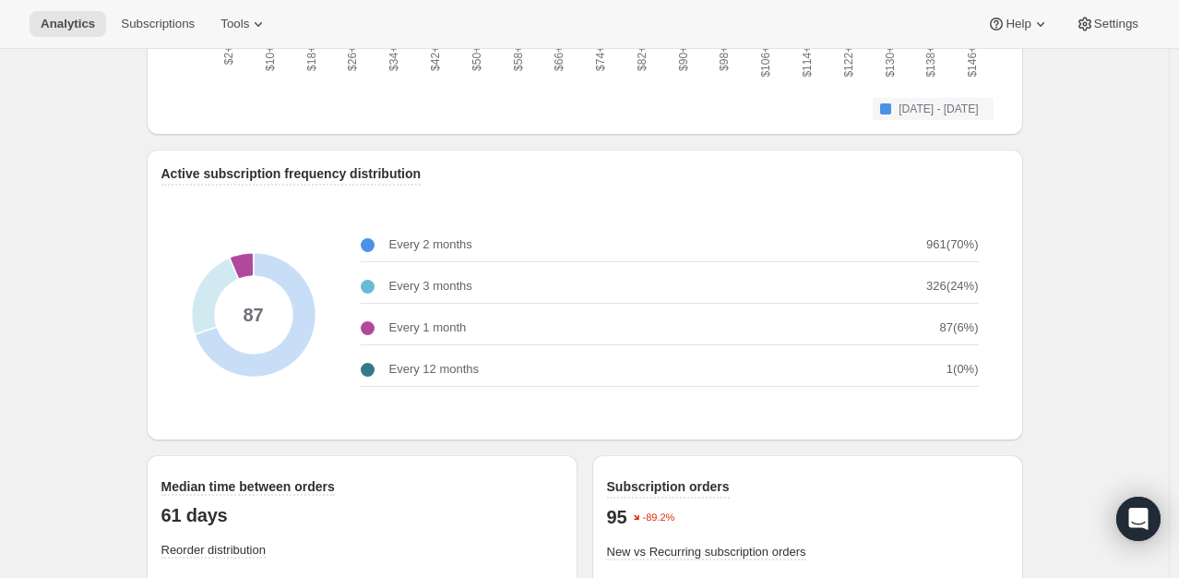
click at [375, 324] on div at bounding box center [368, 328] width 14 height 14
click at [963, 330] on p "87 ( 6 %)" at bounding box center [959, 327] width 39 height 18
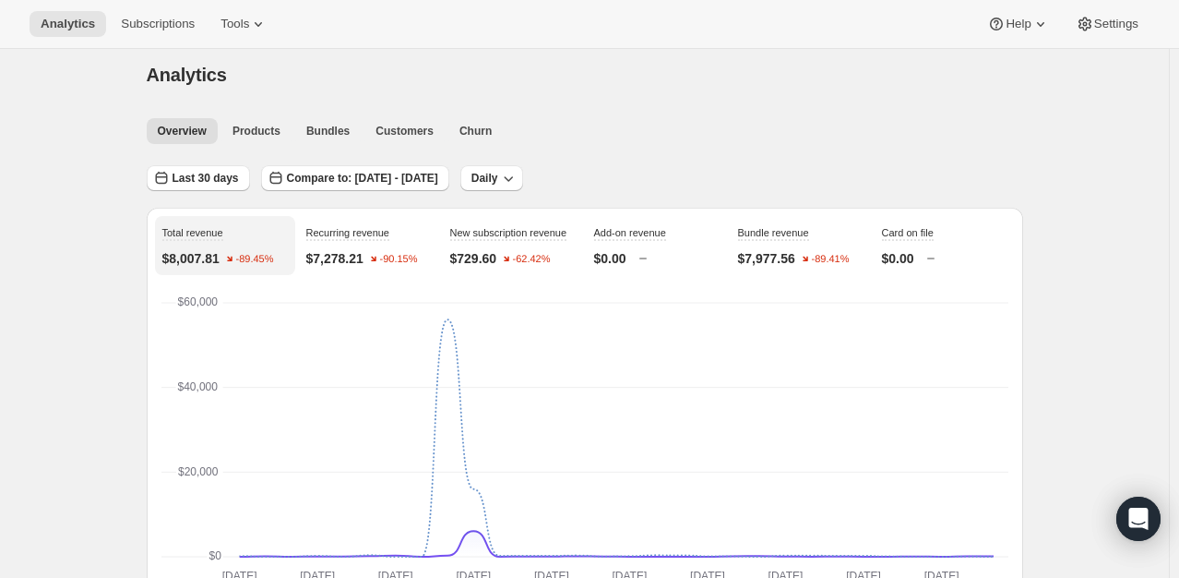
scroll to position [0, 0]
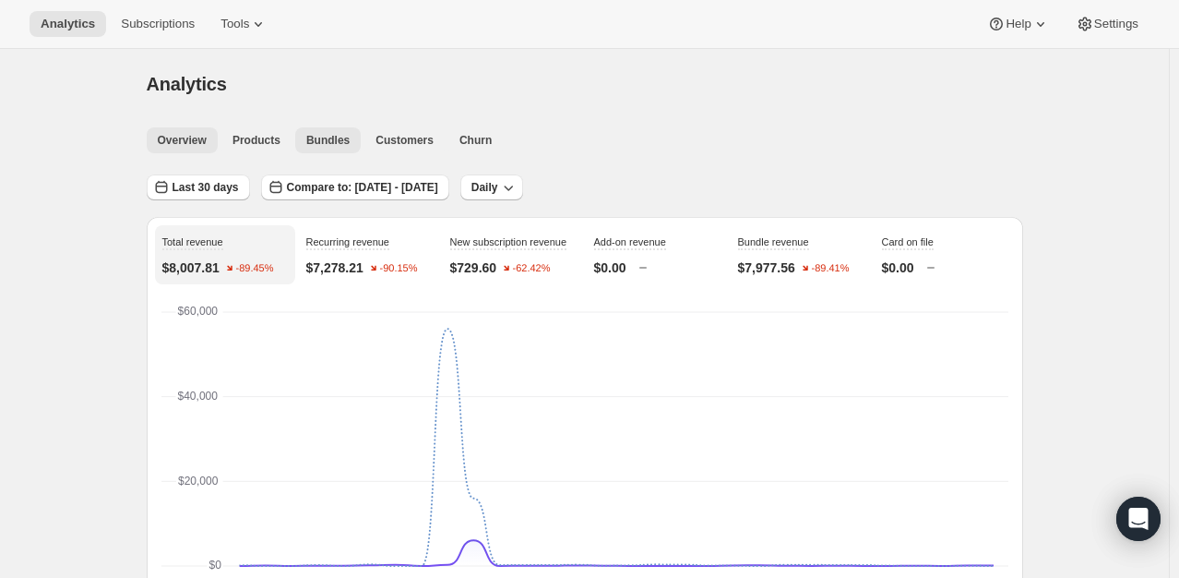
click at [339, 144] on span "Bundles" at bounding box center [327, 140] width 43 height 15
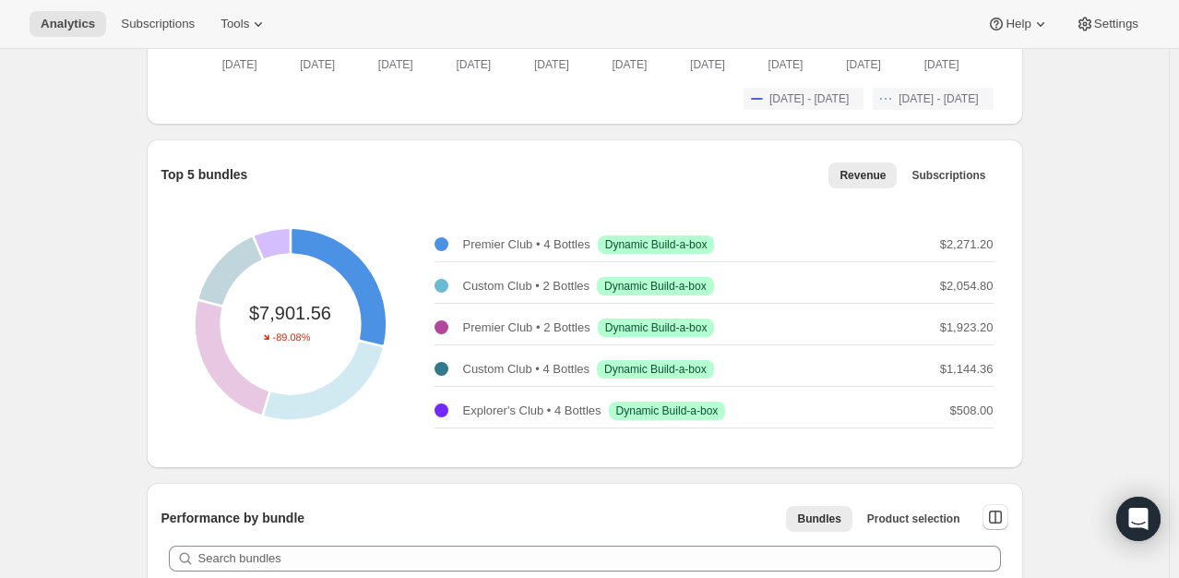
scroll to position [554, 0]
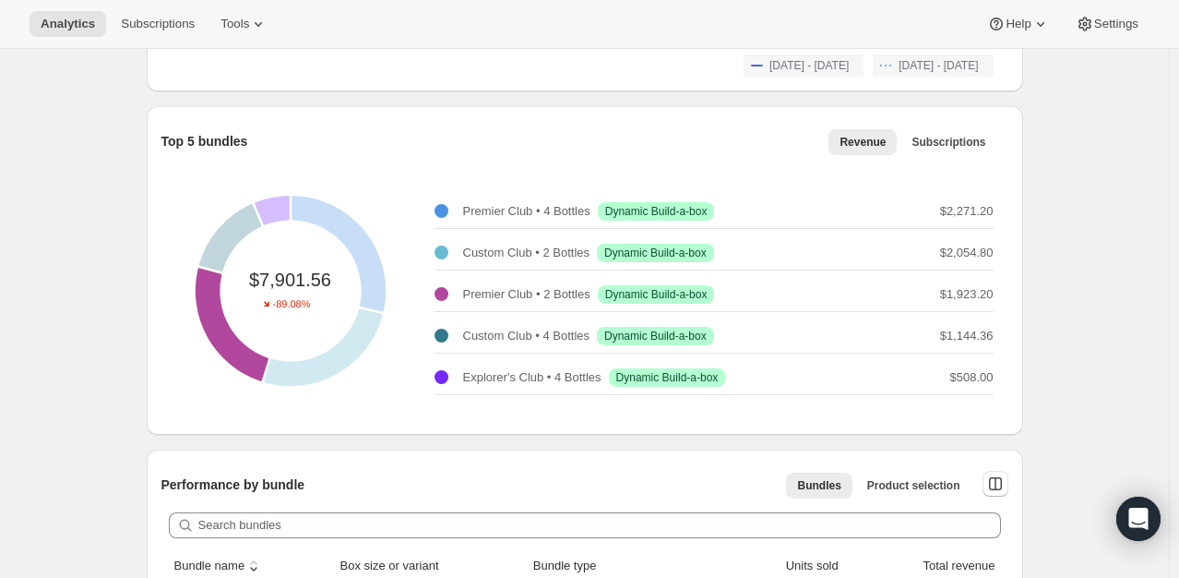
click at [443, 285] on div "Premier Club • 2 Bottles Success Dynamic Build-a-box" at bounding box center [575, 294] width 281 height 18
click at [624, 289] on span "Dynamic Build-a-box" at bounding box center [656, 294] width 102 height 15
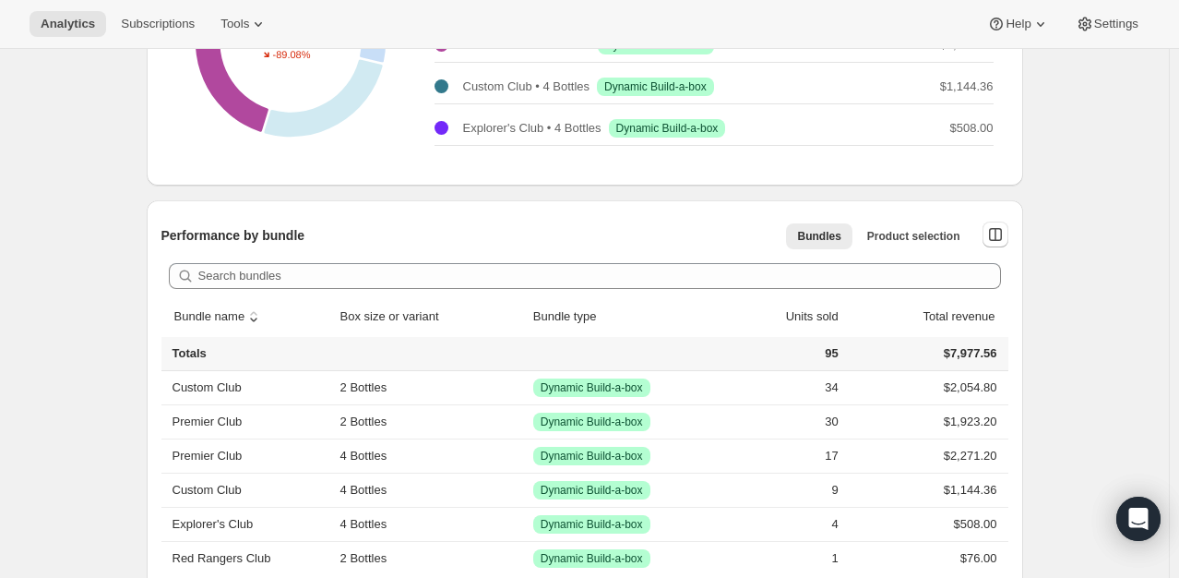
scroll to position [923, 0]
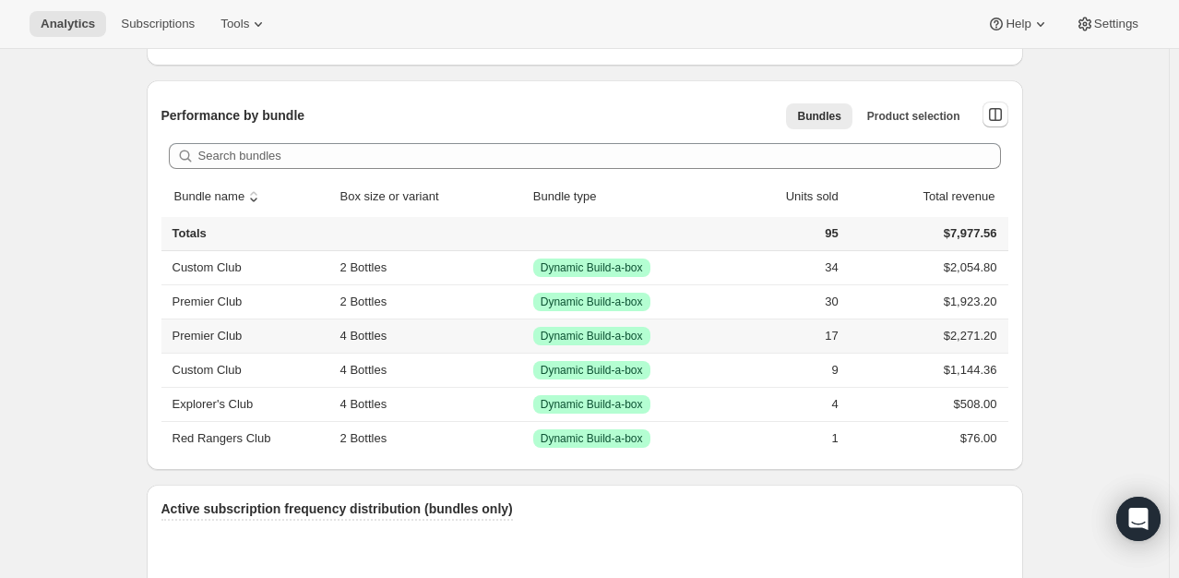
click at [213, 333] on th "Premier Club" at bounding box center [247, 335] width 173 height 34
click at [990, 307] on td "$1,923.20" at bounding box center [926, 301] width 164 height 34
click at [608, 302] on span "Dynamic Build-a-box" at bounding box center [592, 301] width 102 height 15
click at [293, 295] on th "Premier Club" at bounding box center [247, 301] width 173 height 34
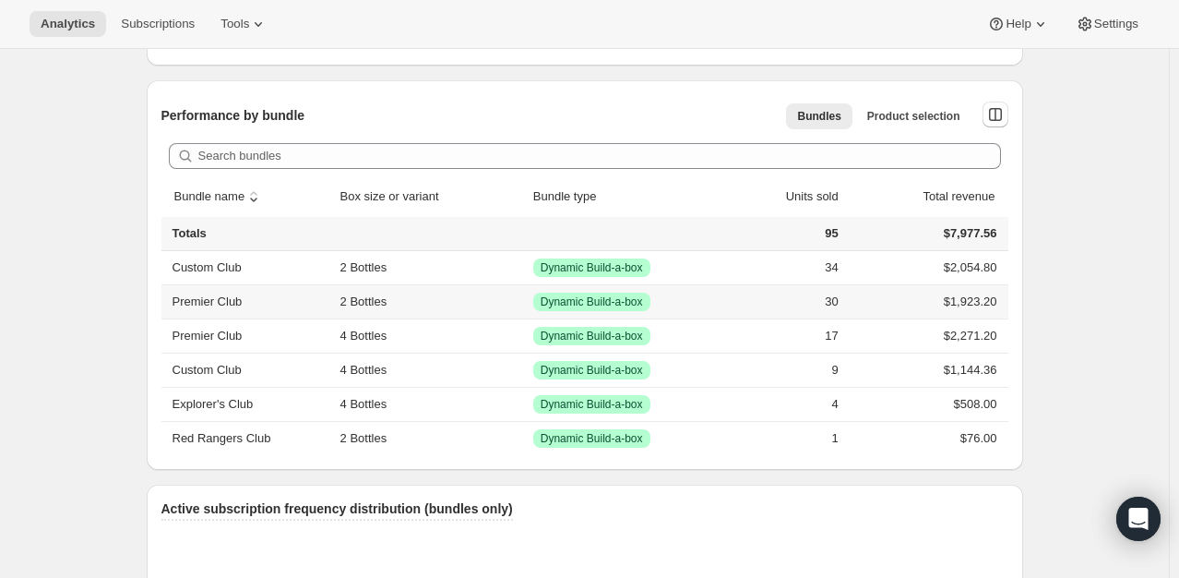
click at [218, 301] on th "Premier Club" at bounding box center [247, 301] width 173 height 34
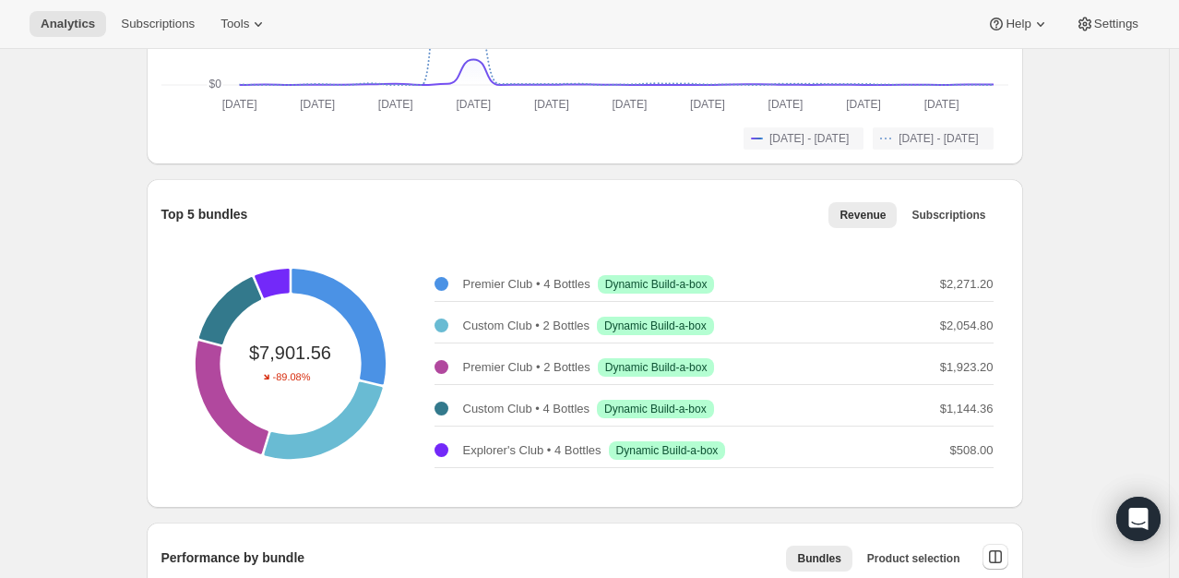
scroll to position [0, 0]
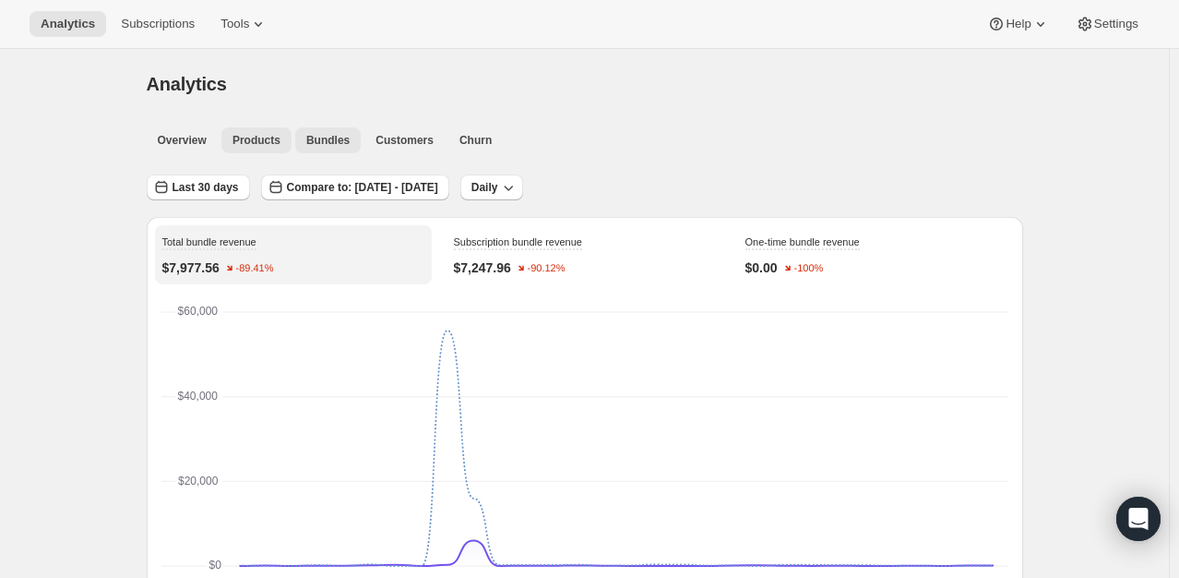
click at [247, 147] on span "Products" at bounding box center [257, 140] width 48 height 15
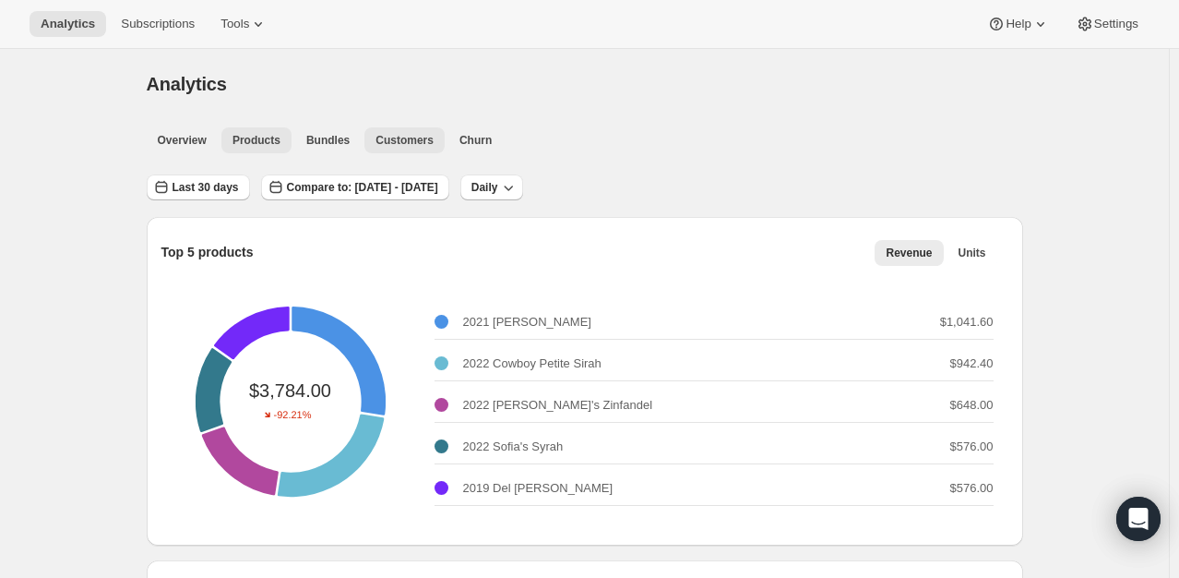
click at [414, 141] on span "Customers" at bounding box center [405, 140] width 58 height 15
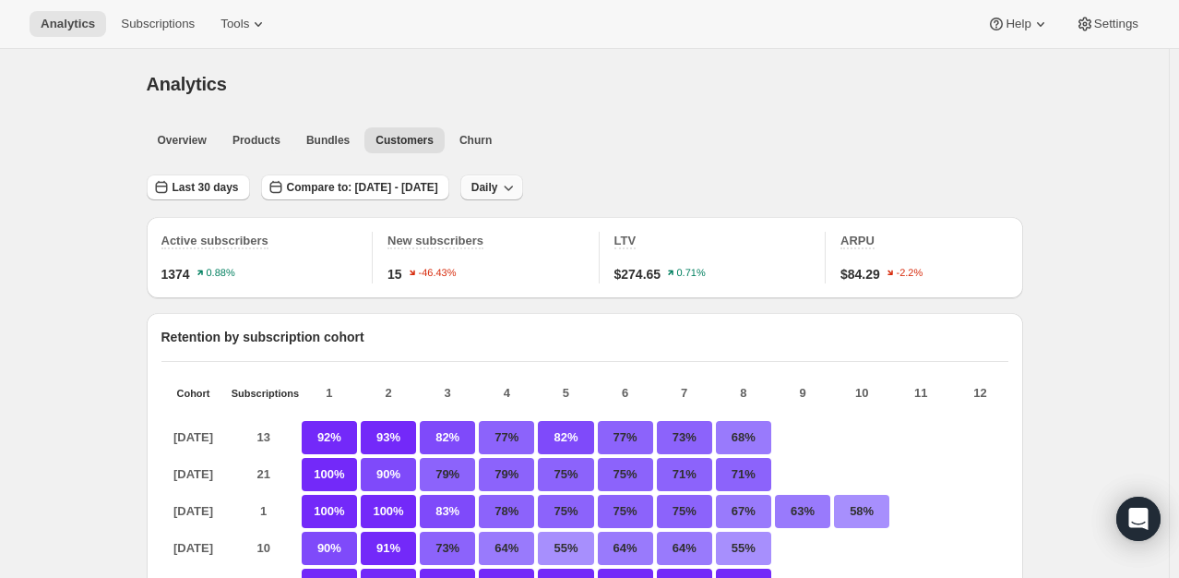
click at [498, 191] on span "Daily" at bounding box center [485, 187] width 27 height 15
click at [529, 97] on div "Analytics. This page is ready Analytics" at bounding box center [585, 84] width 877 height 70
click at [195, 153] on div "Overview Products Bundles Customers Churn More views Overview Products Bundles …" at bounding box center [580, 139] width 888 height 41
click at [194, 151] on button "Overview" at bounding box center [182, 140] width 71 height 26
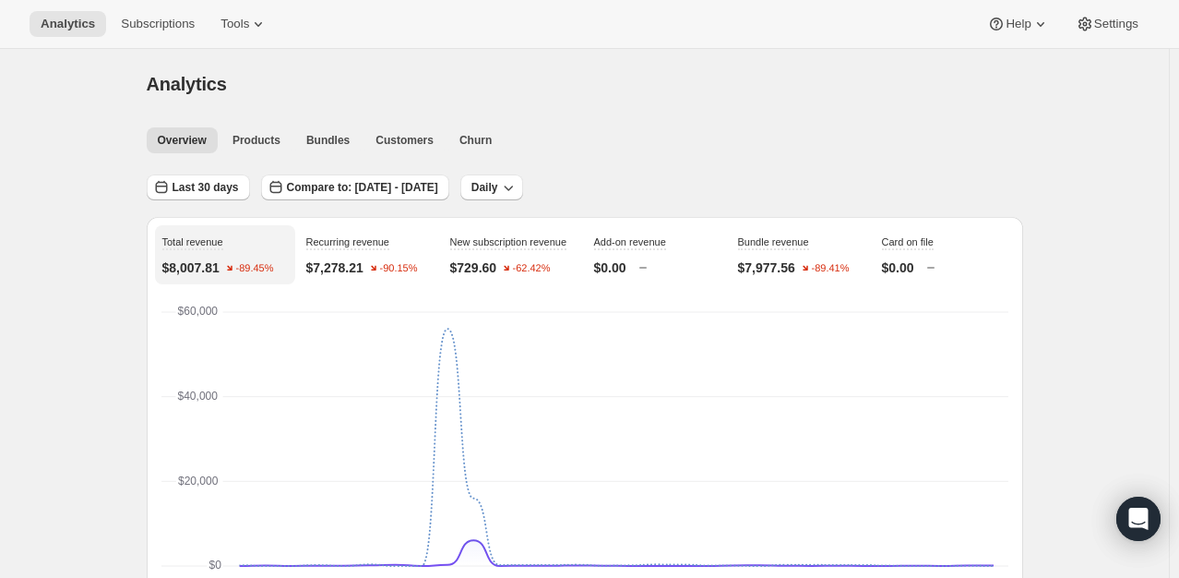
click at [153, 7] on div "Analytics Subscriptions Tools Help Settings" at bounding box center [589, 24] width 1179 height 49
click at [155, 11] on button "Subscriptions" at bounding box center [158, 24] width 96 height 26
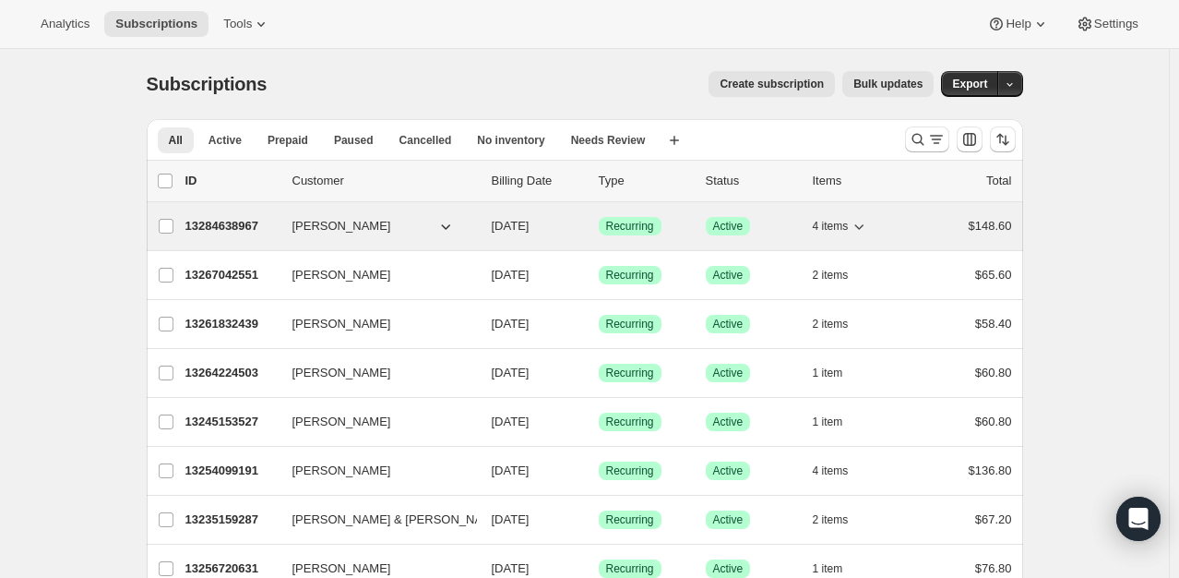
click at [339, 226] on span "Gianna Franzia" at bounding box center [342, 226] width 99 height 18
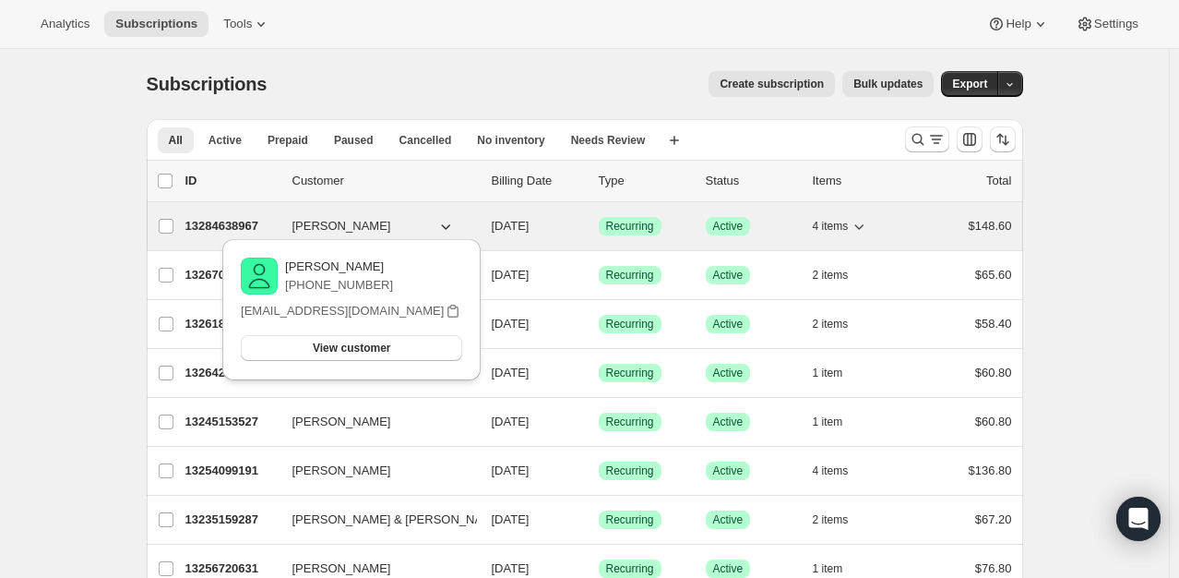
click at [253, 222] on p "13284638967" at bounding box center [231, 226] width 92 height 18
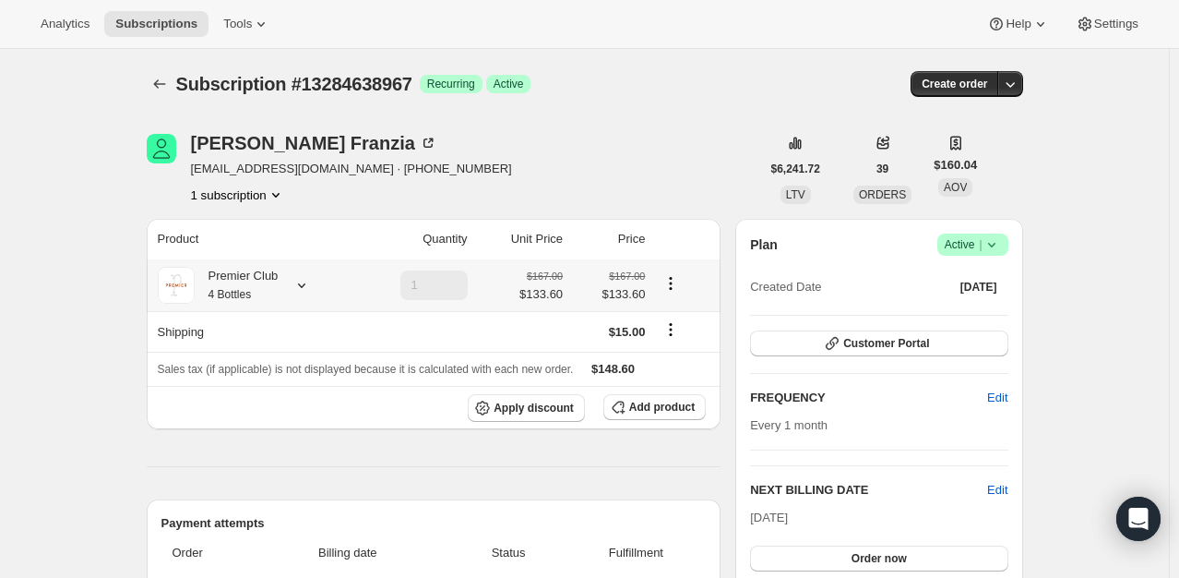
click at [306, 286] on icon at bounding box center [302, 285] width 18 height 18
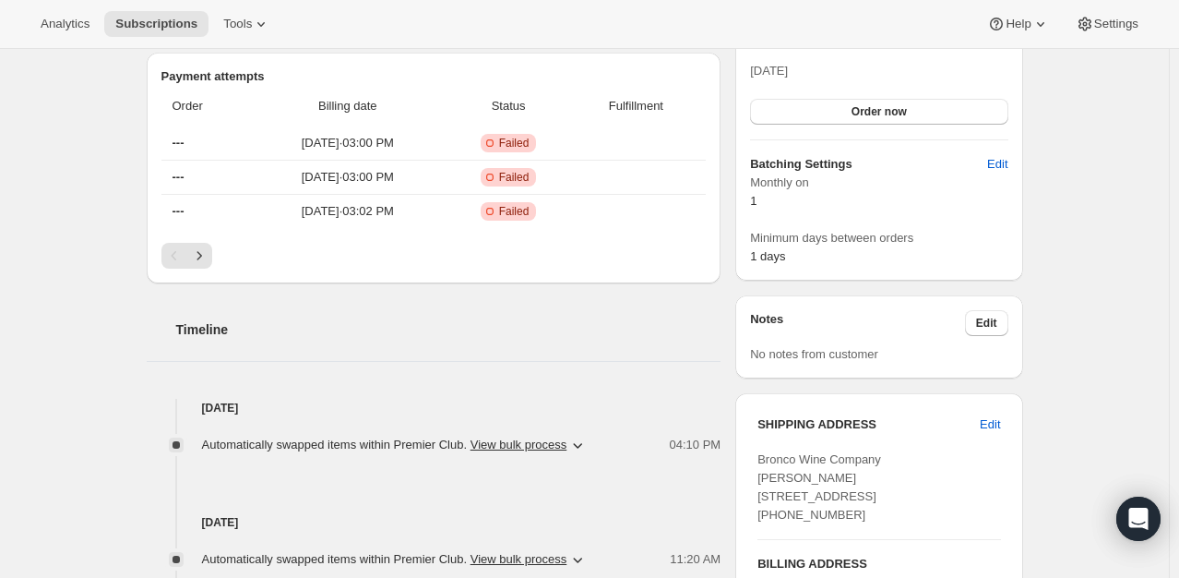
scroll to position [646, 0]
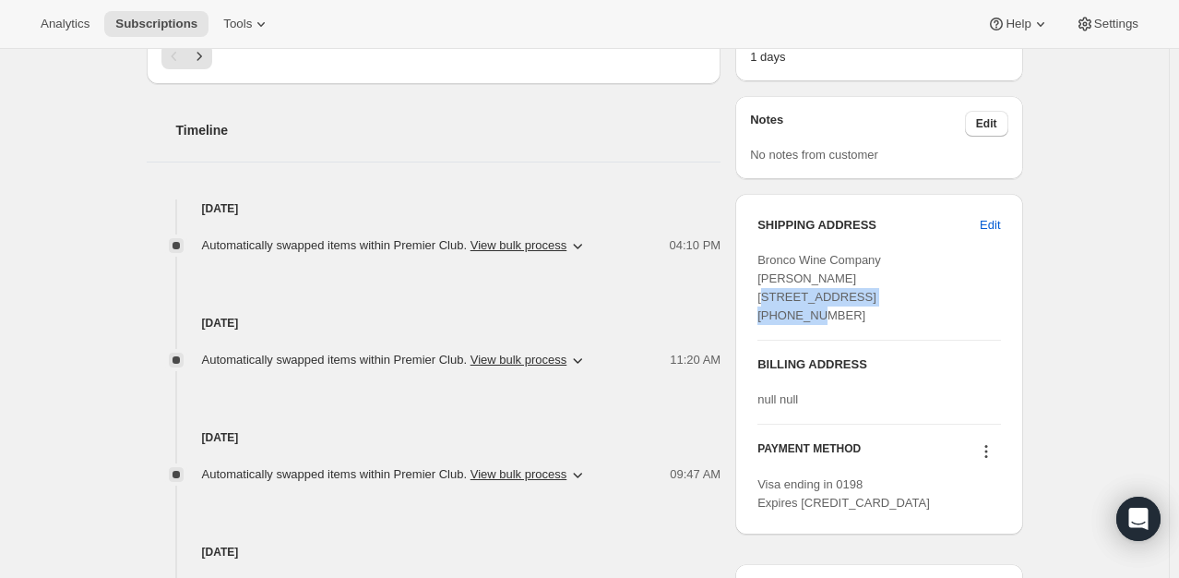
drag, startPoint x: 915, startPoint y: 300, endPoint x: 755, endPoint y: 294, distance: 160.7
click at [755, 294] on div "SHIPPING ADDRESS Edit Bronco Wine Company Gianna Franzia 3641 N. Marshfield Ave…" at bounding box center [878, 364] width 287 height 341
copy span "3641 N. Marshfield Avenue"
